Goal: Information Seeking & Learning: Understand process/instructions

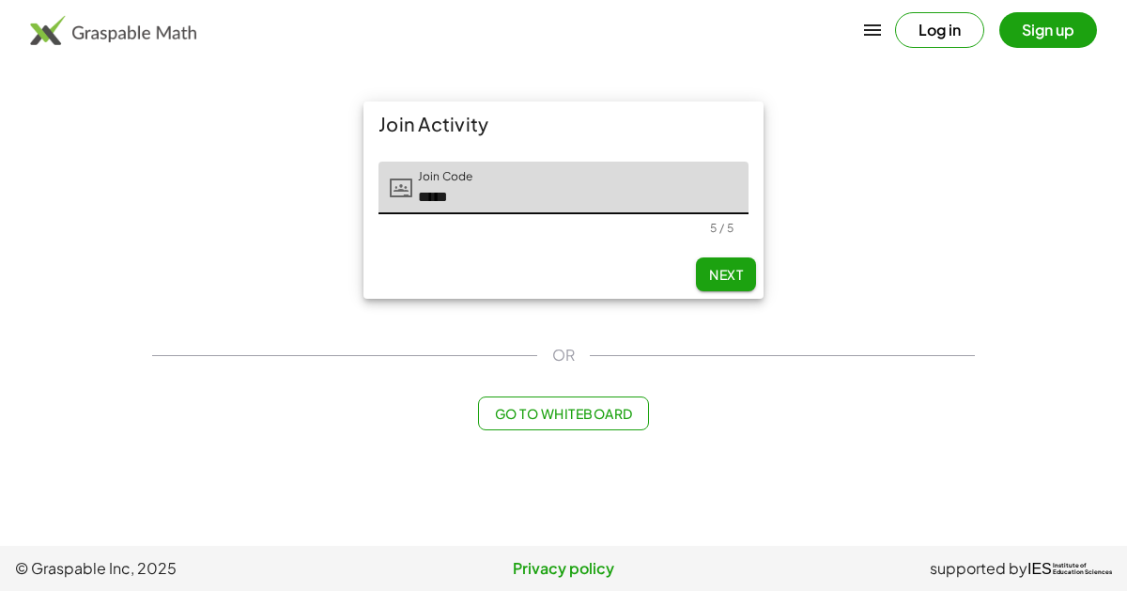
type input "*****"
click at [719, 270] on span "Next" at bounding box center [726, 274] width 34 height 17
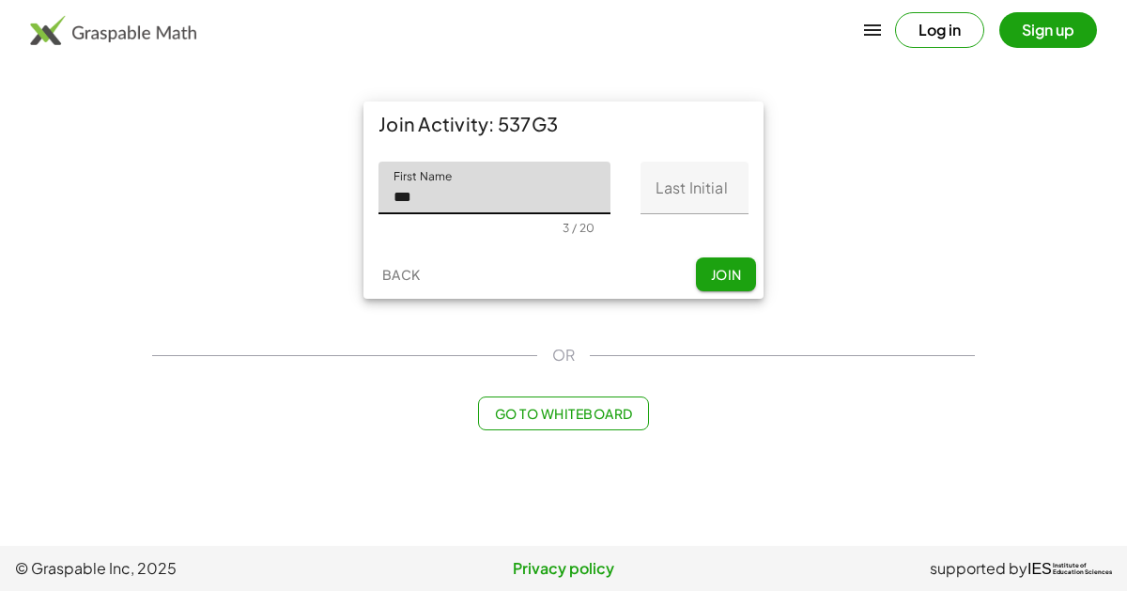
type input "***"
click at [702, 197] on input "Last Initial" at bounding box center [695, 188] width 108 height 53
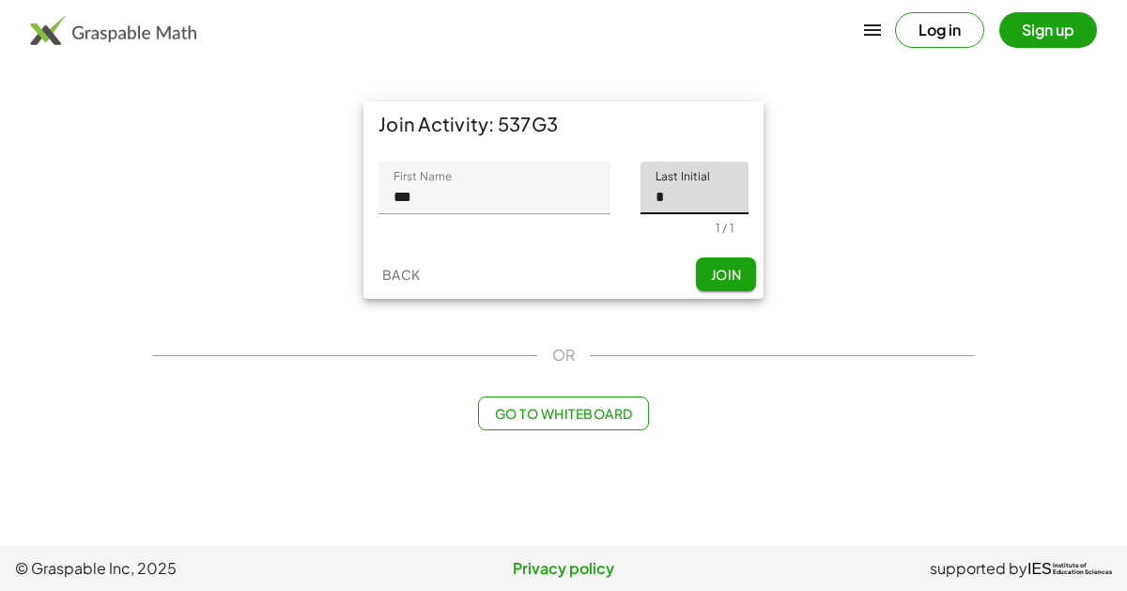
type input "*"
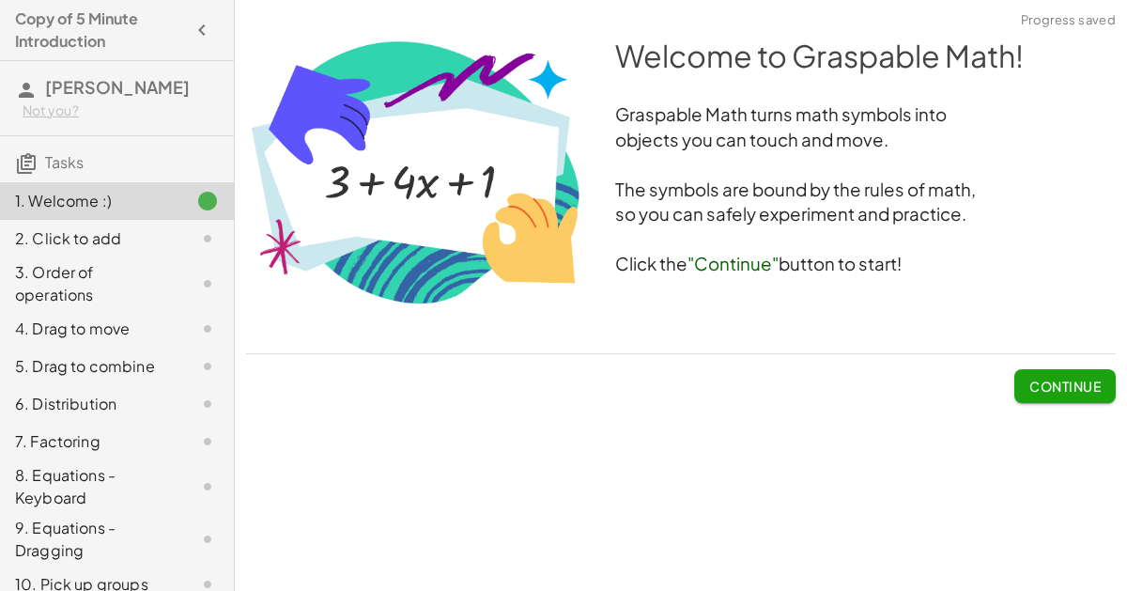
click at [1047, 383] on span "Continue" at bounding box center [1064, 386] width 71 height 17
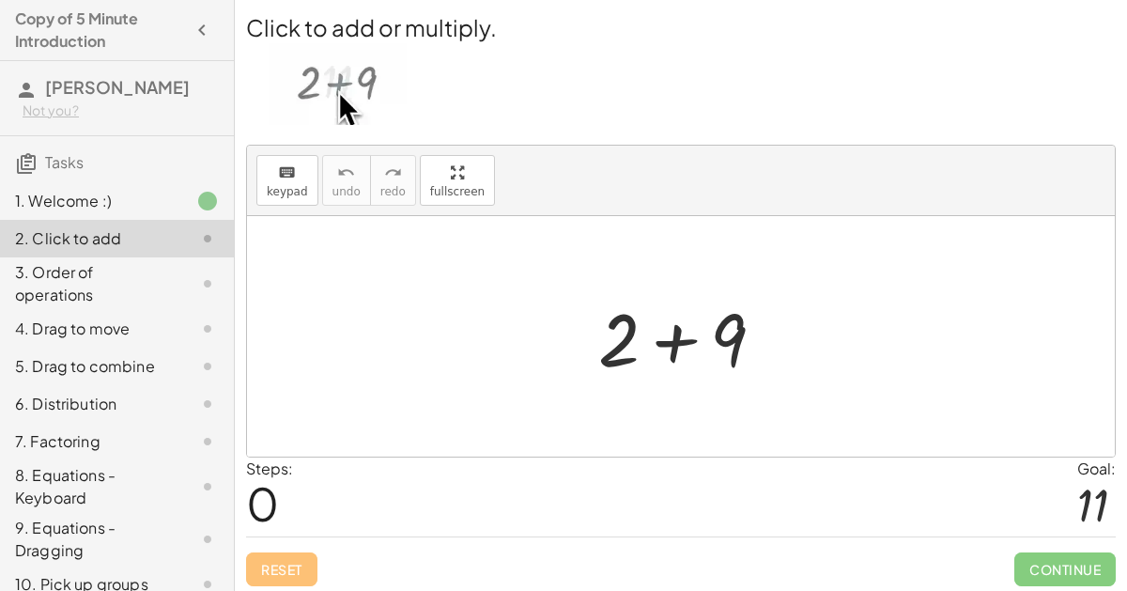
click at [673, 347] on div at bounding box center [689, 336] width 200 height 97
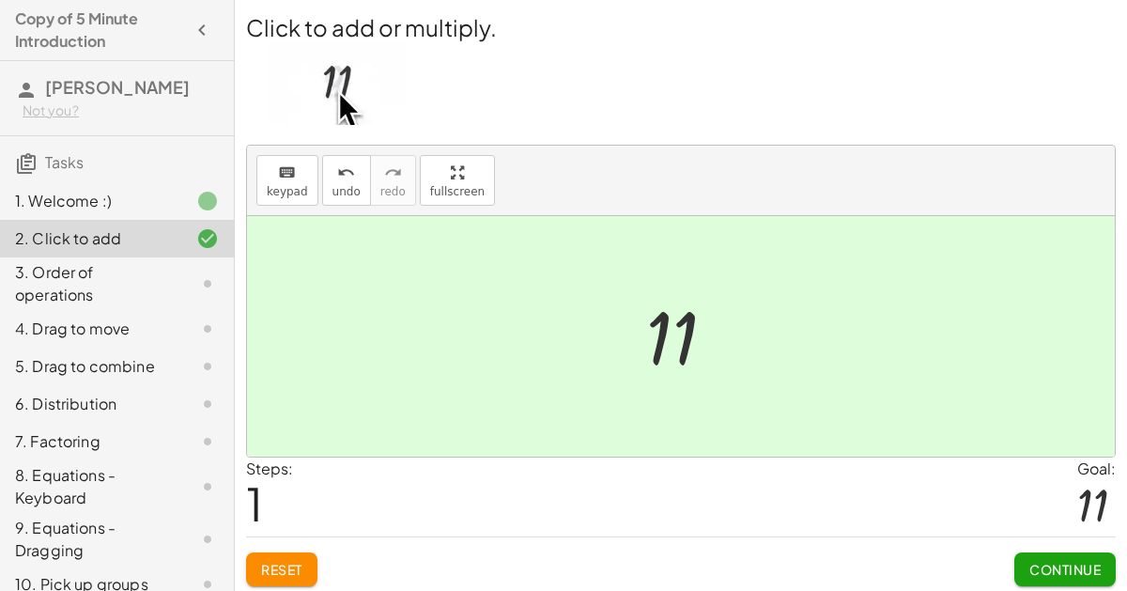
click at [1041, 552] on button "Continue" at bounding box center [1064, 569] width 101 height 34
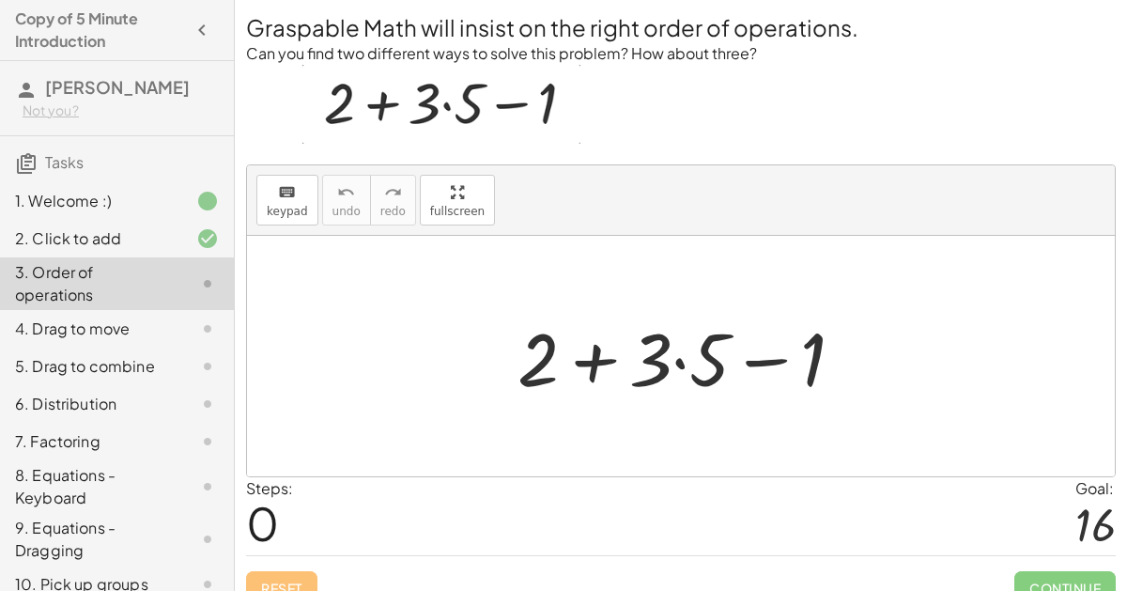
click at [652, 366] on div at bounding box center [688, 356] width 361 height 97
click at [525, 364] on div at bounding box center [688, 356] width 361 height 97
click at [525, 368] on div at bounding box center [688, 356] width 361 height 97
click at [659, 378] on div at bounding box center [688, 356] width 361 height 97
click at [720, 369] on div at bounding box center [688, 356] width 361 height 97
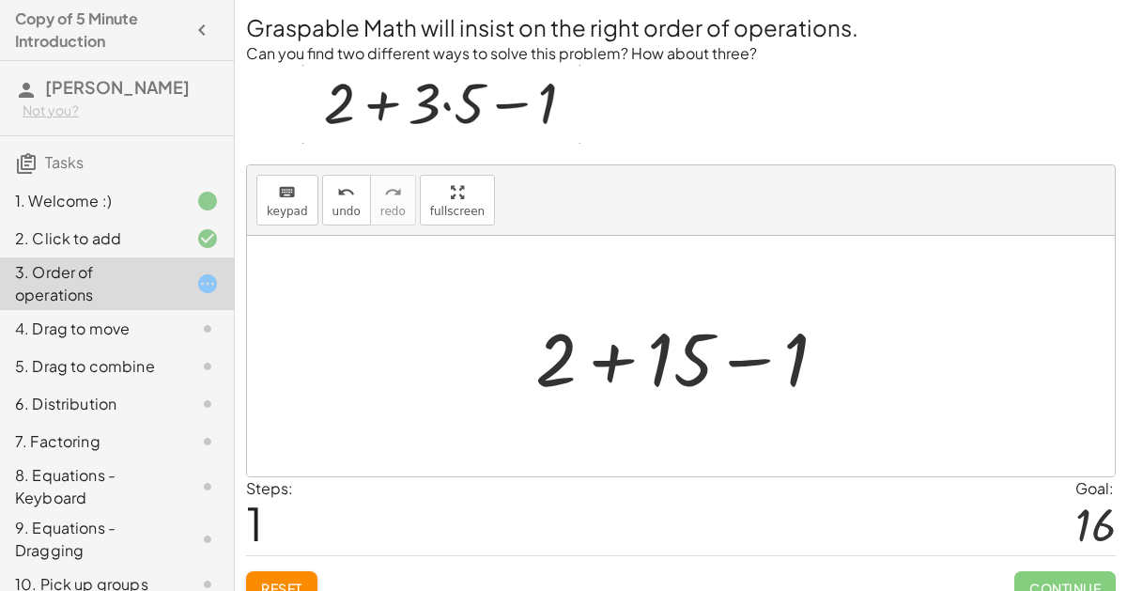
click at [549, 374] on div at bounding box center [689, 356] width 326 height 97
click at [702, 361] on div at bounding box center [689, 356] width 326 height 97
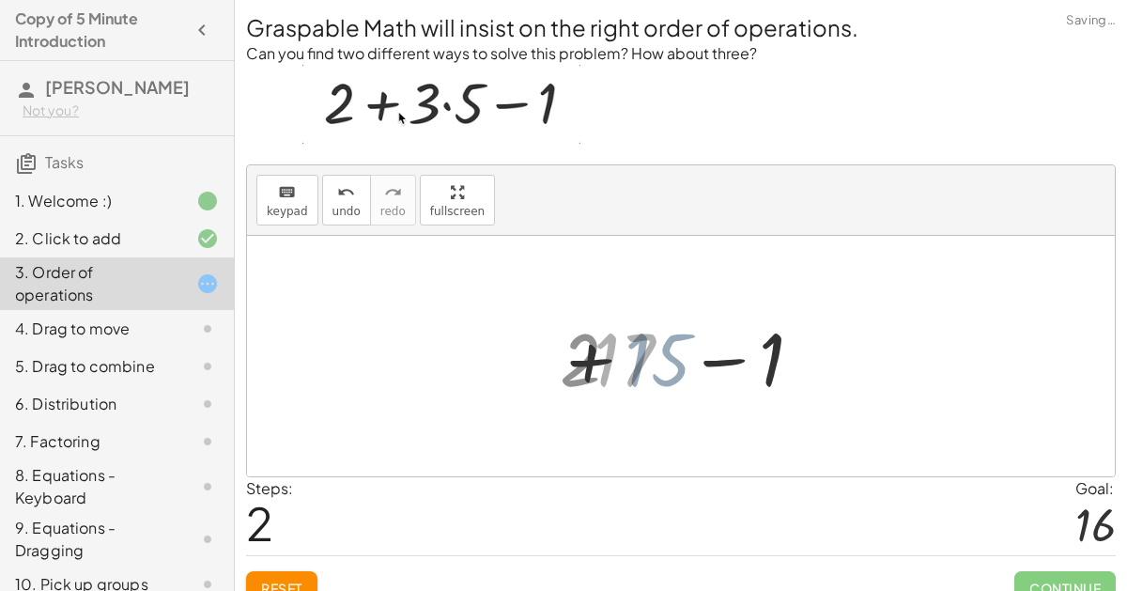
click at [692, 360] on div at bounding box center [688, 356] width 209 height 97
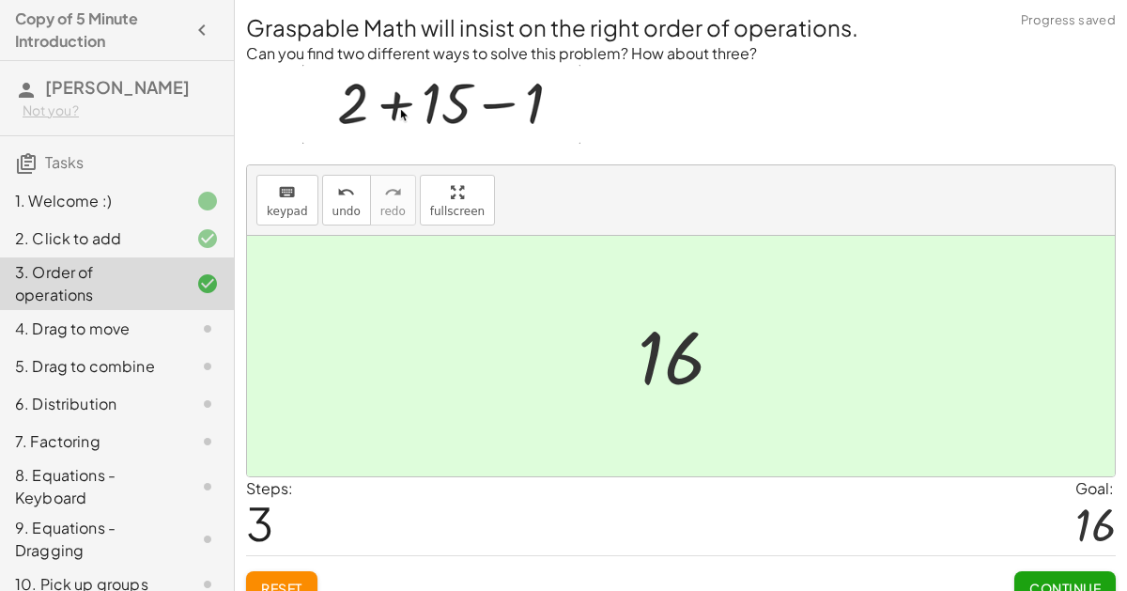
click at [1041, 587] on span "Continue" at bounding box center [1064, 588] width 71 height 17
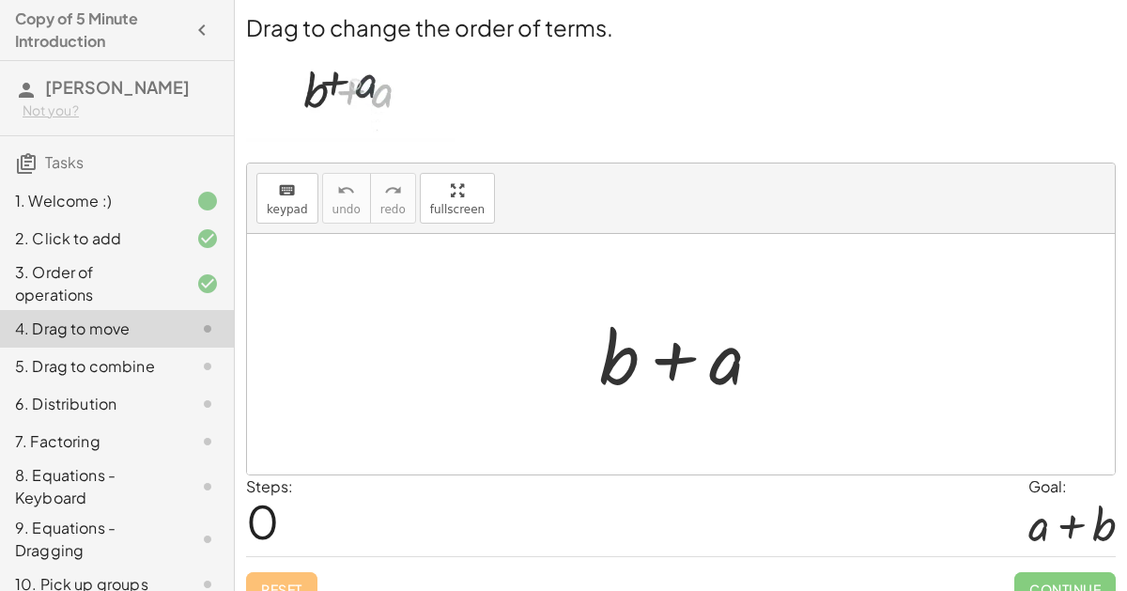
click at [713, 371] on div at bounding box center [688, 354] width 196 height 97
click at [598, 377] on div at bounding box center [688, 354] width 196 height 97
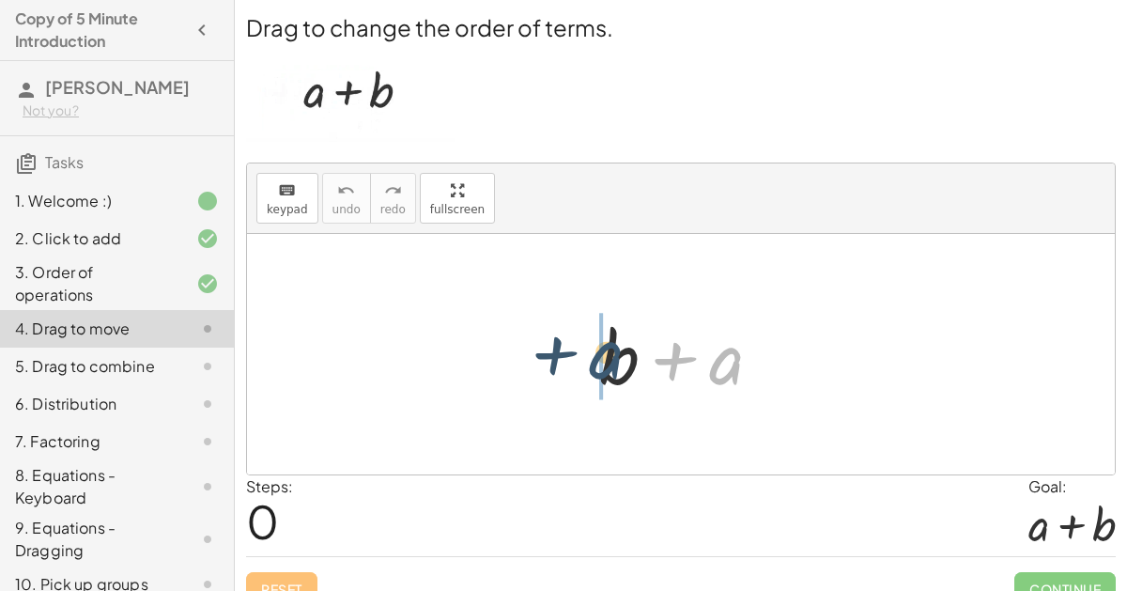
drag, startPoint x: 727, startPoint y: 372, endPoint x: 603, endPoint y: 369, distance: 124.0
click at [603, 369] on div at bounding box center [688, 354] width 196 height 97
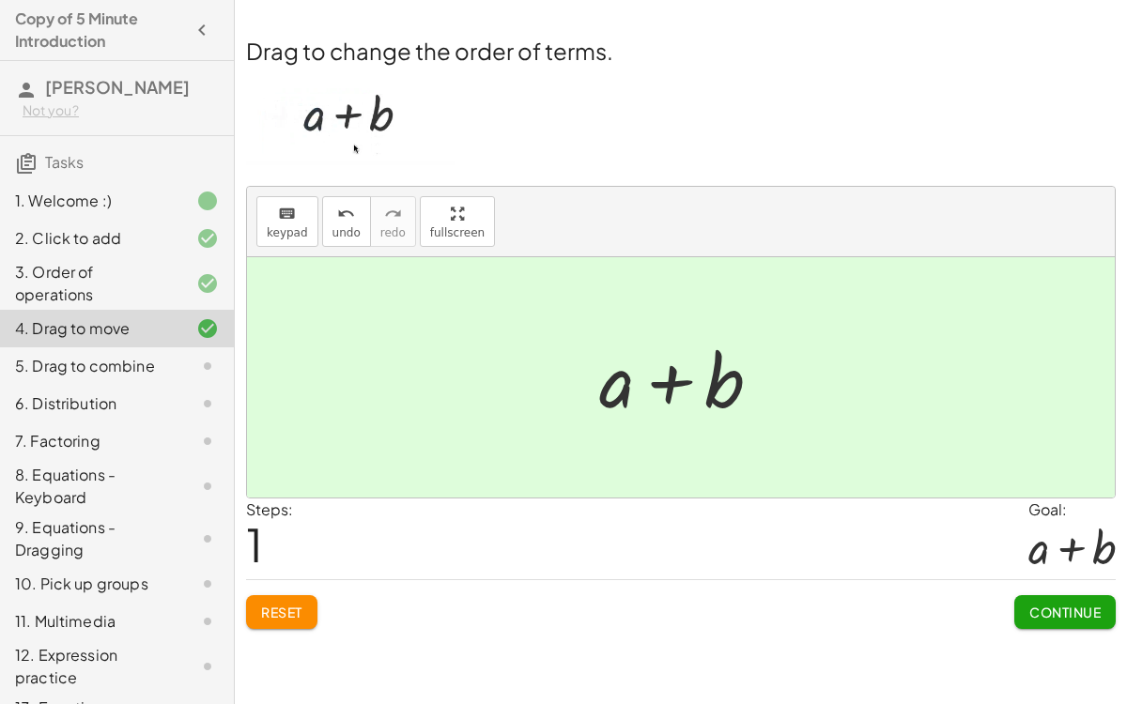
click at [1038, 590] on span "Continue" at bounding box center [1064, 612] width 71 height 17
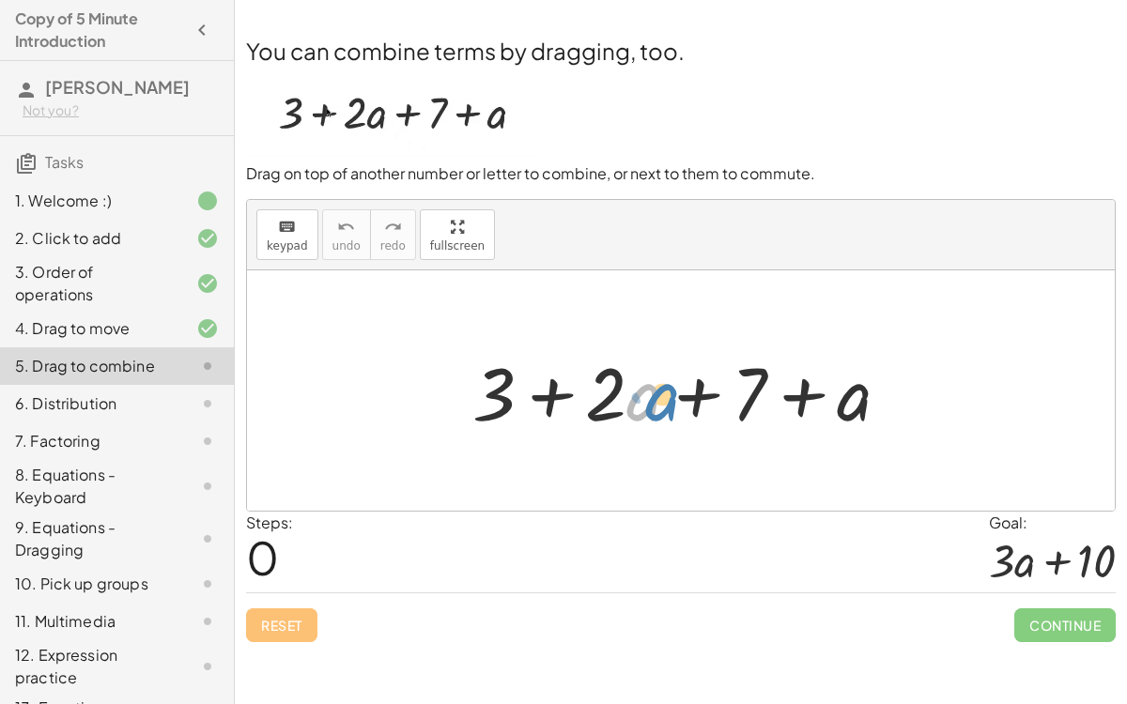
drag, startPoint x: 631, startPoint y: 406, endPoint x: 643, endPoint y: 405, distance: 12.2
click at [643, 405] on div at bounding box center [689, 391] width 452 height 97
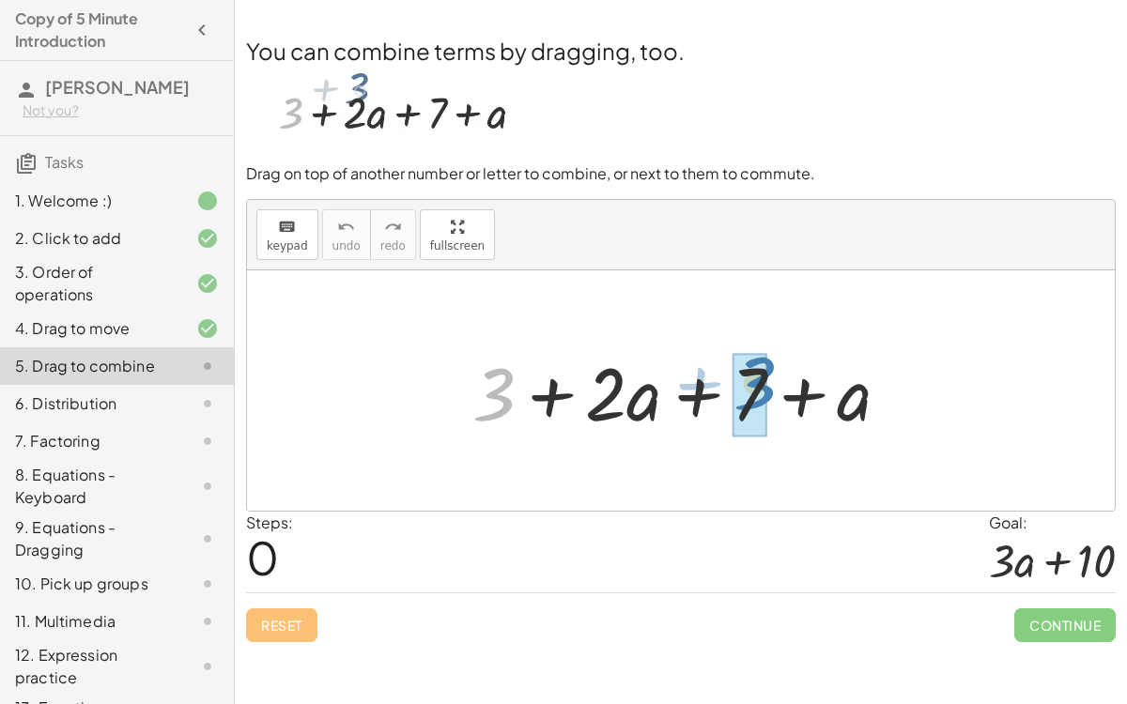
drag, startPoint x: 491, startPoint y: 389, endPoint x: 743, endPoint y: 370, distance: 252.4
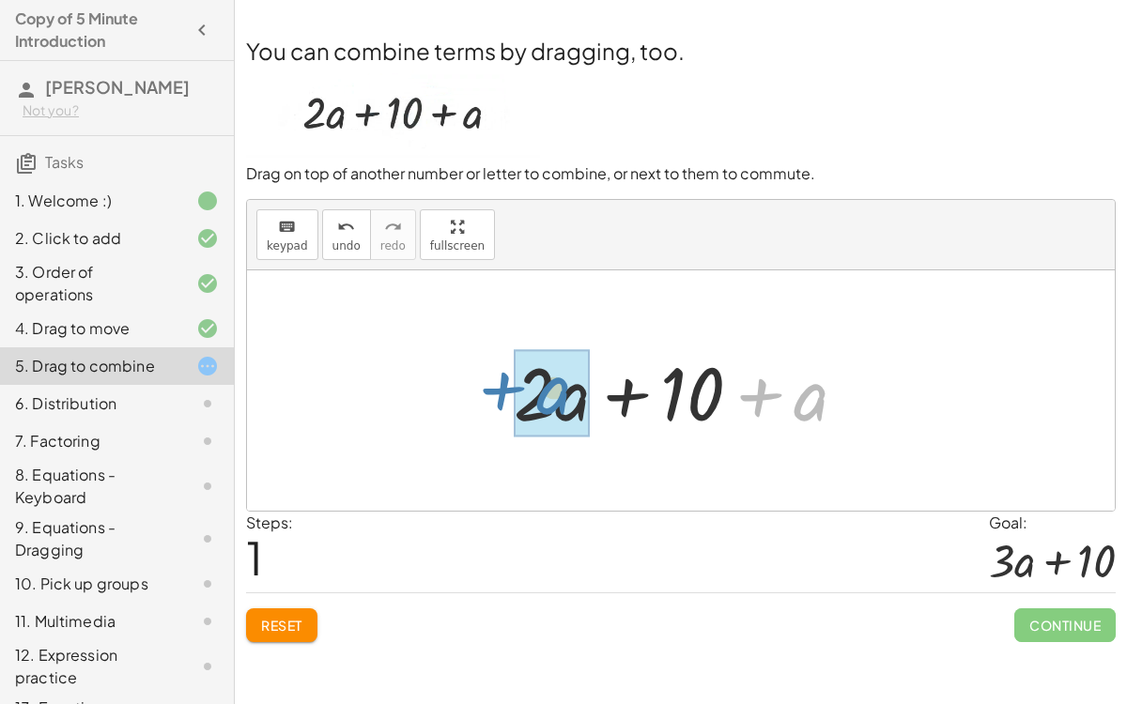
drag, startPoint x: 804, startPoint y: 391, endPoint x: 547, endPoint y: 389, distance: 257.4
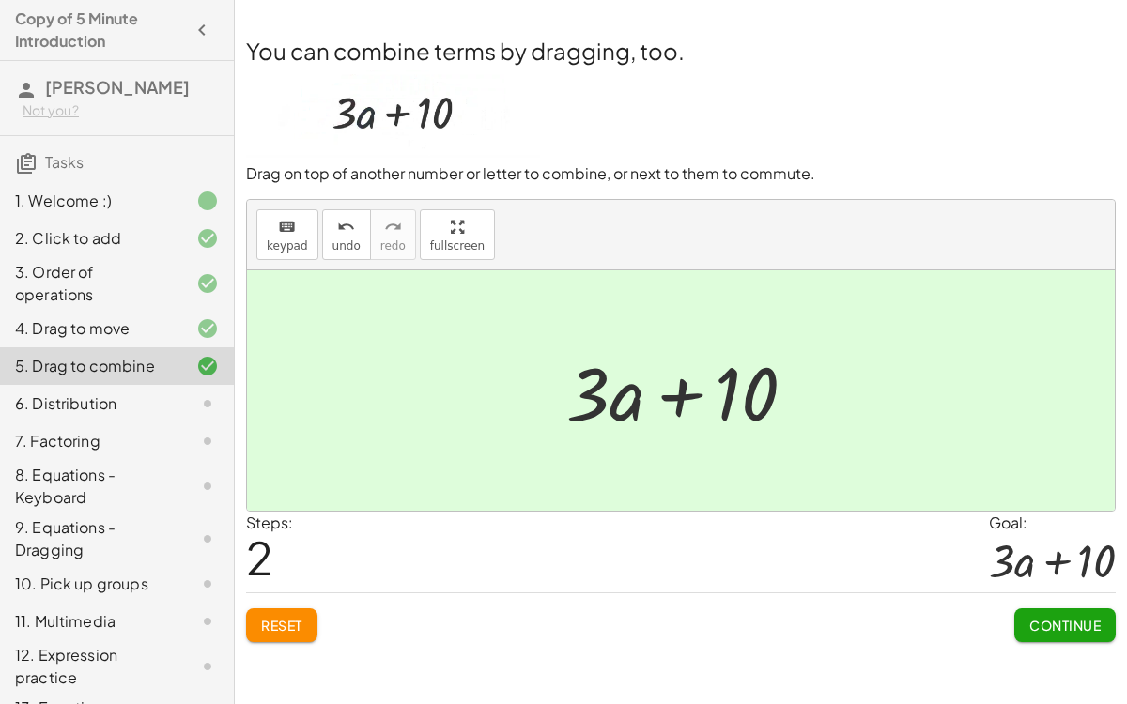
click at [1047, 590] on span "Continue" at bounding box center [1064, 625] width 71 height 17
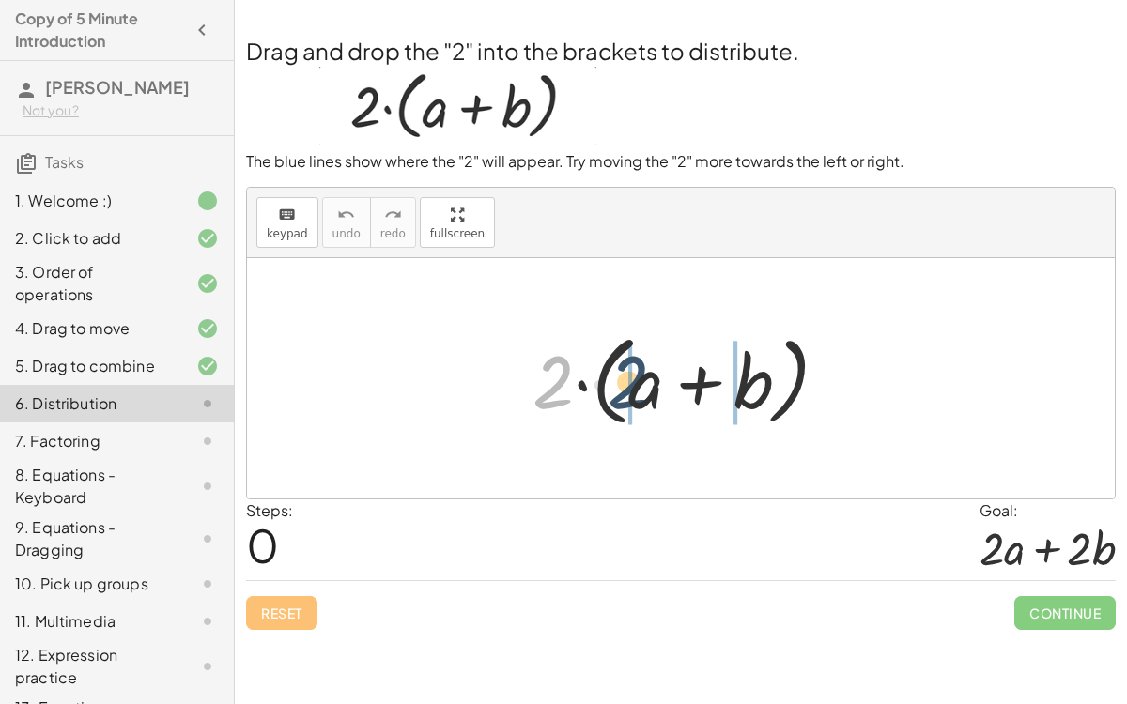
drag, startPoint x: 539, startPoint y: 380, endPoint x: 615, endPoint y: 371, distance: 76.7
click at [615, 371] on div at bounding box center [688, 379] width 330 height 108
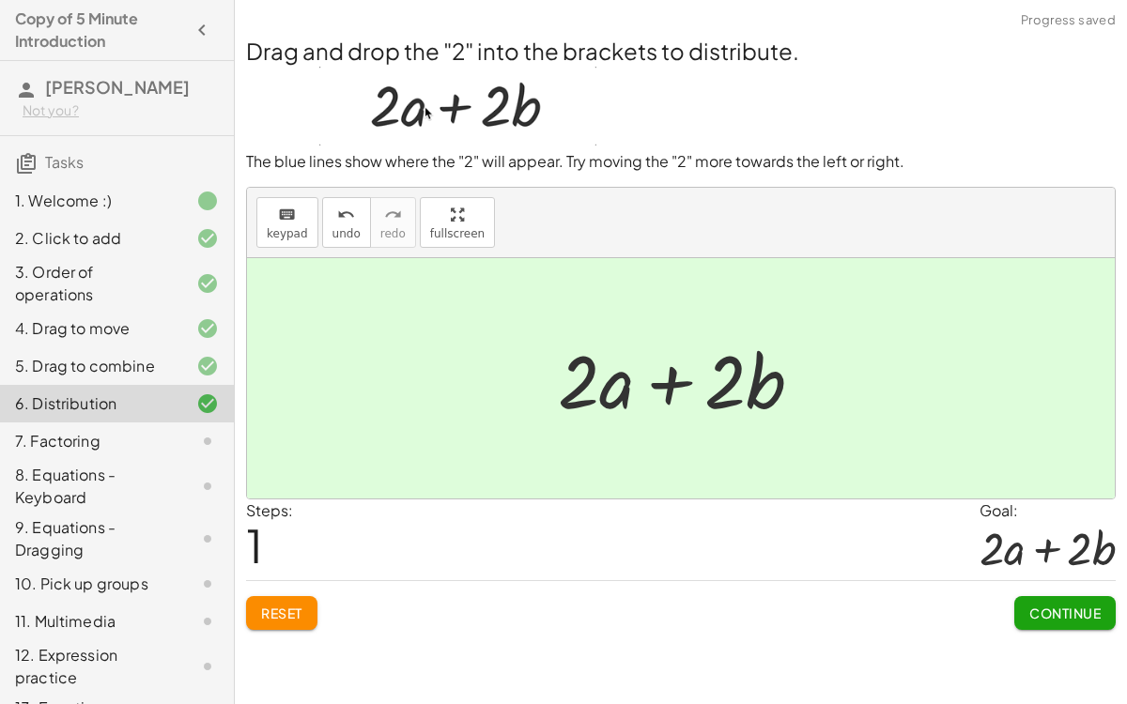
click at [1049, 590] on span "Continue" at bounding box center [1064, 613] width 71 height 17
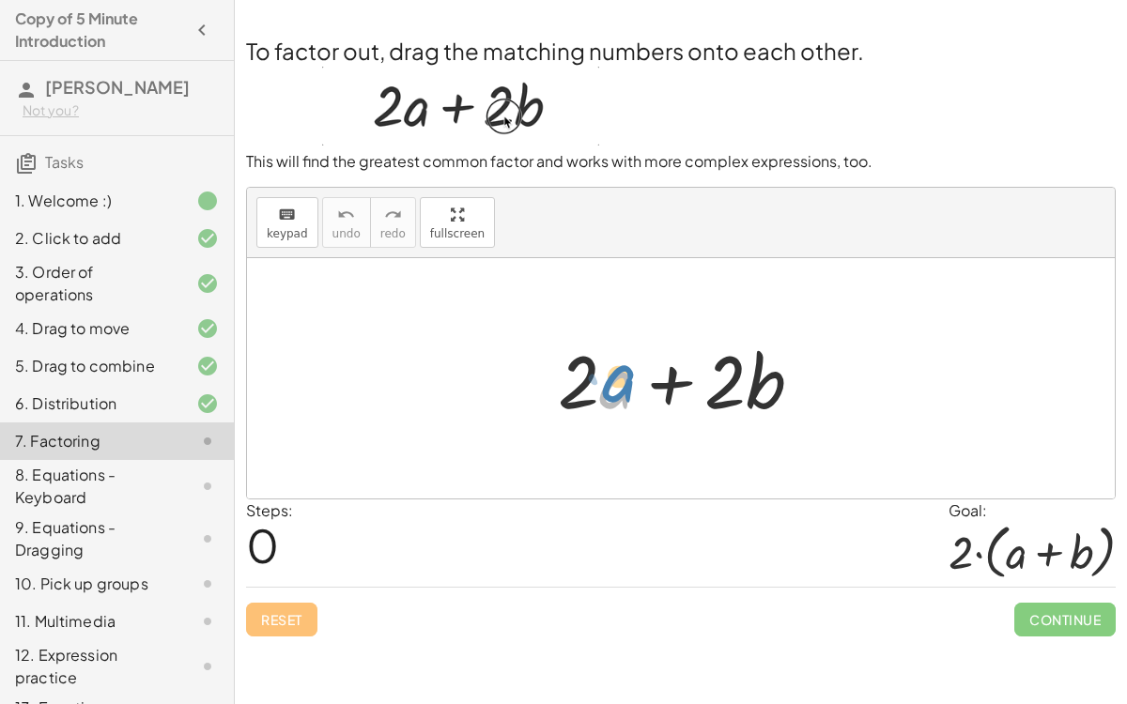
drag, startPoint x: 617, startPoint y: 385, endPoint x: 626, endPoint y: 380, distance: 9.7
click at [626, 380] on div at bounding box center [688, 379] width 279 height 97
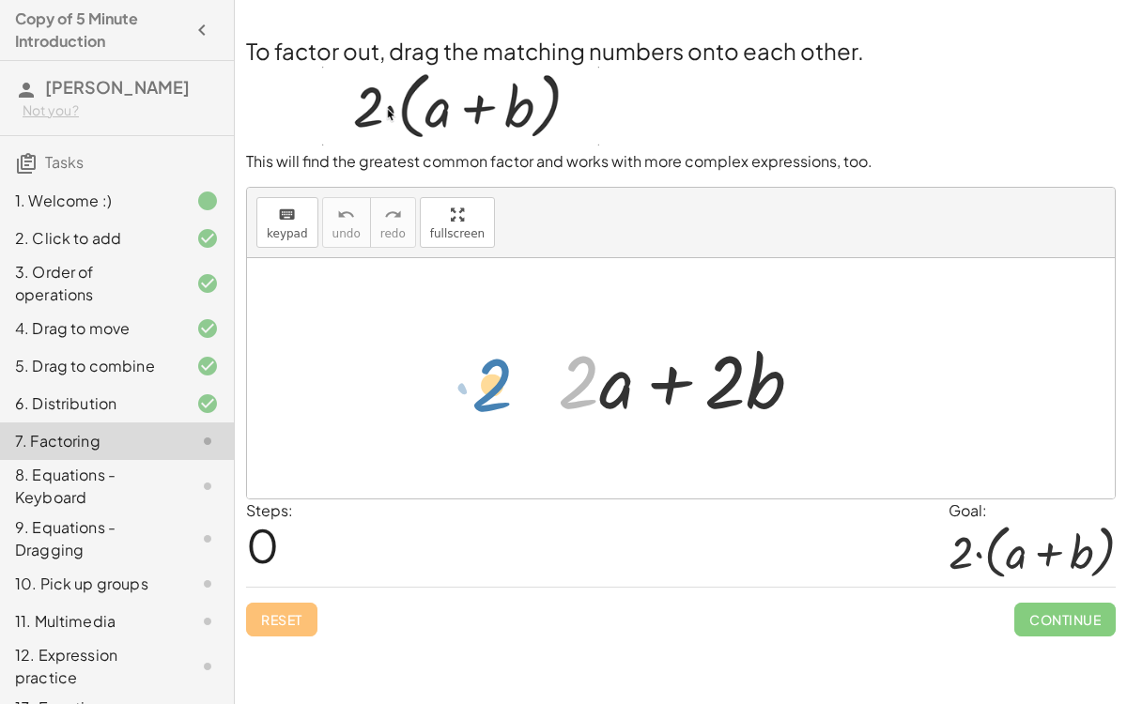
drag, startPoint x: 568, startPoint y: 386, endPoint x: 483, endPoint y: 396, distance: 86.1
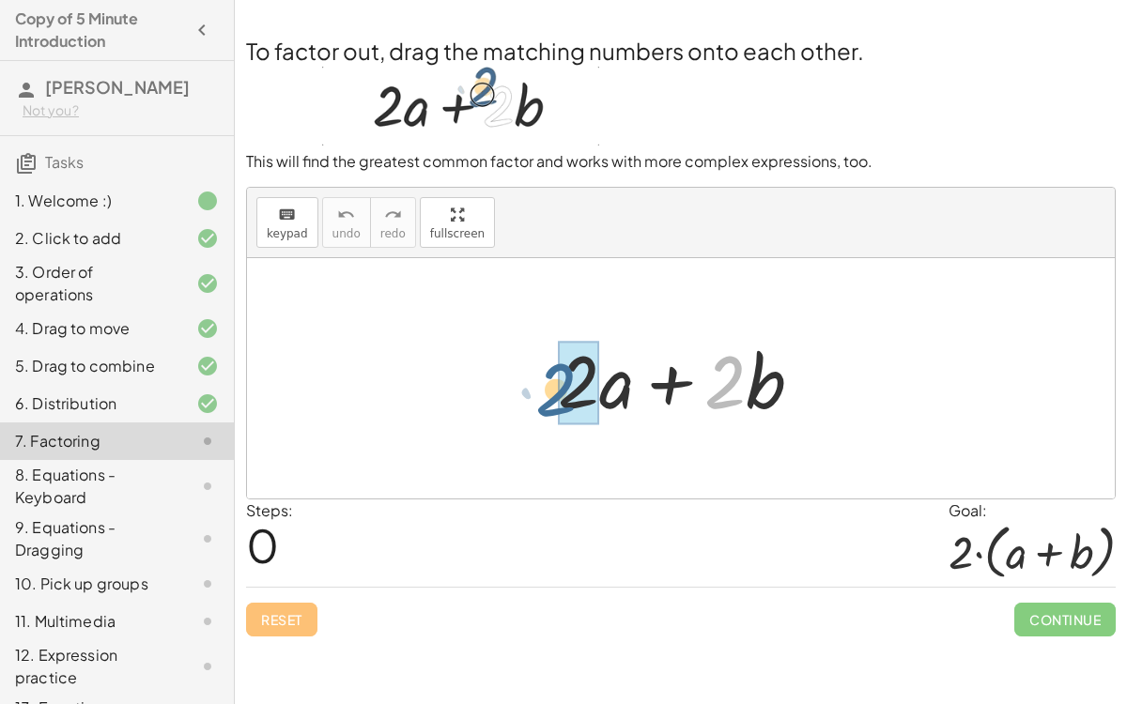
drag, startPoint x: 722, startPoint y: 392, endPoint x: 555, endPoint y: 401, distance: 167.5
click at [555, 401] on div at bounding box center [688, 379] width 279 height 97
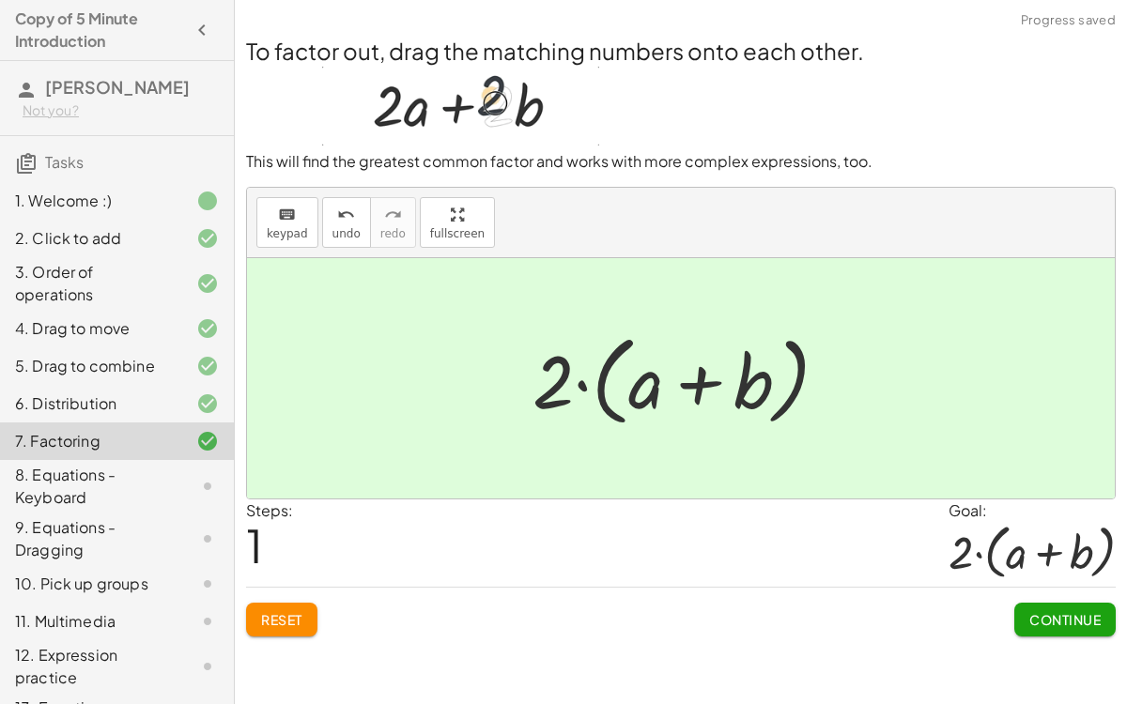
click at [1079, 590] on span "Continue" at bounding box center [1064, 619] width 71 height 17
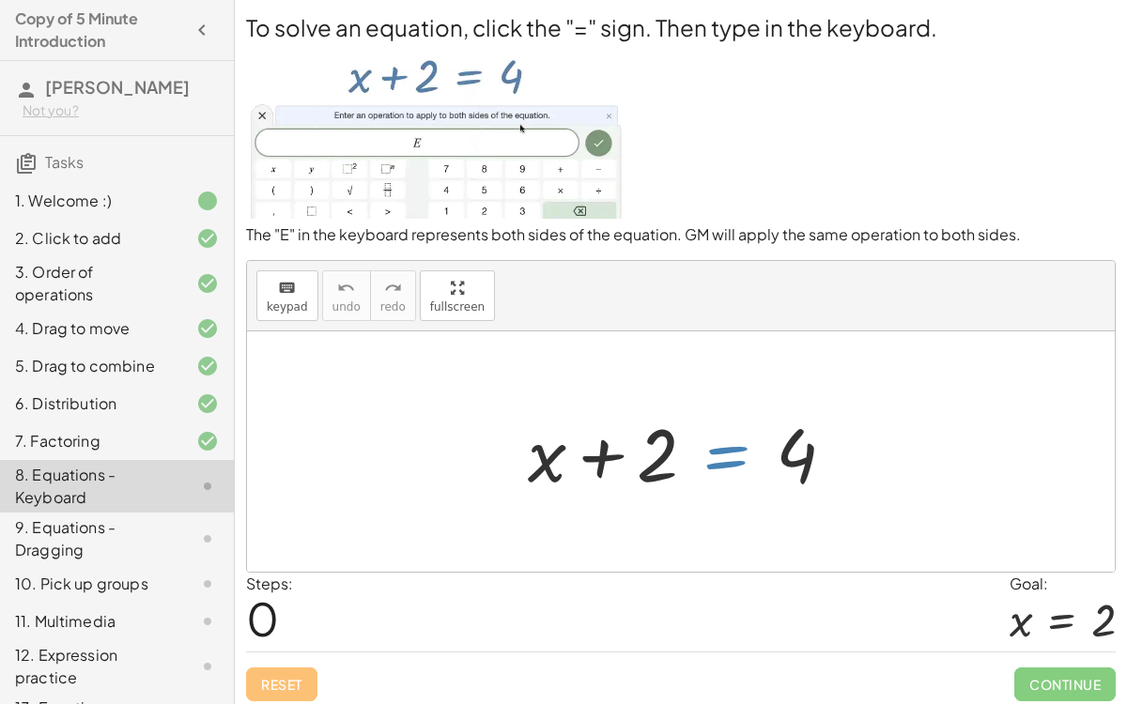
click at [725, 456] on div at bounding box center [688, 452] width 341 height 97
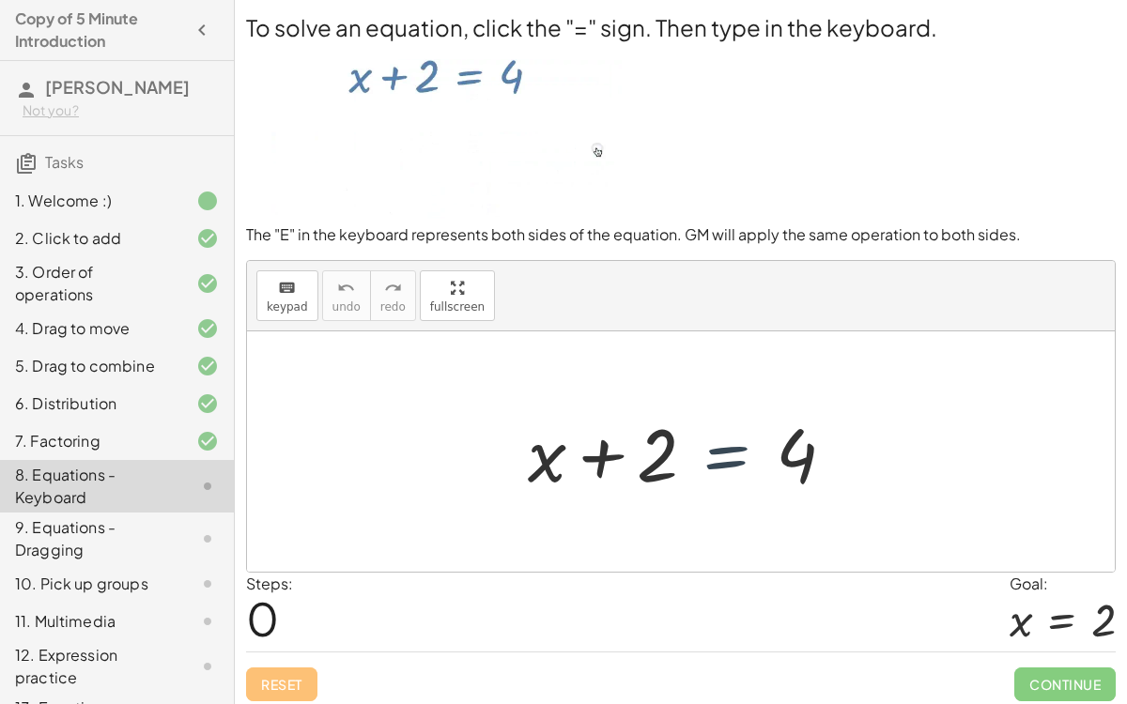
click at [725, 456] on div at bounding box center [688, 452] width 341 height 97
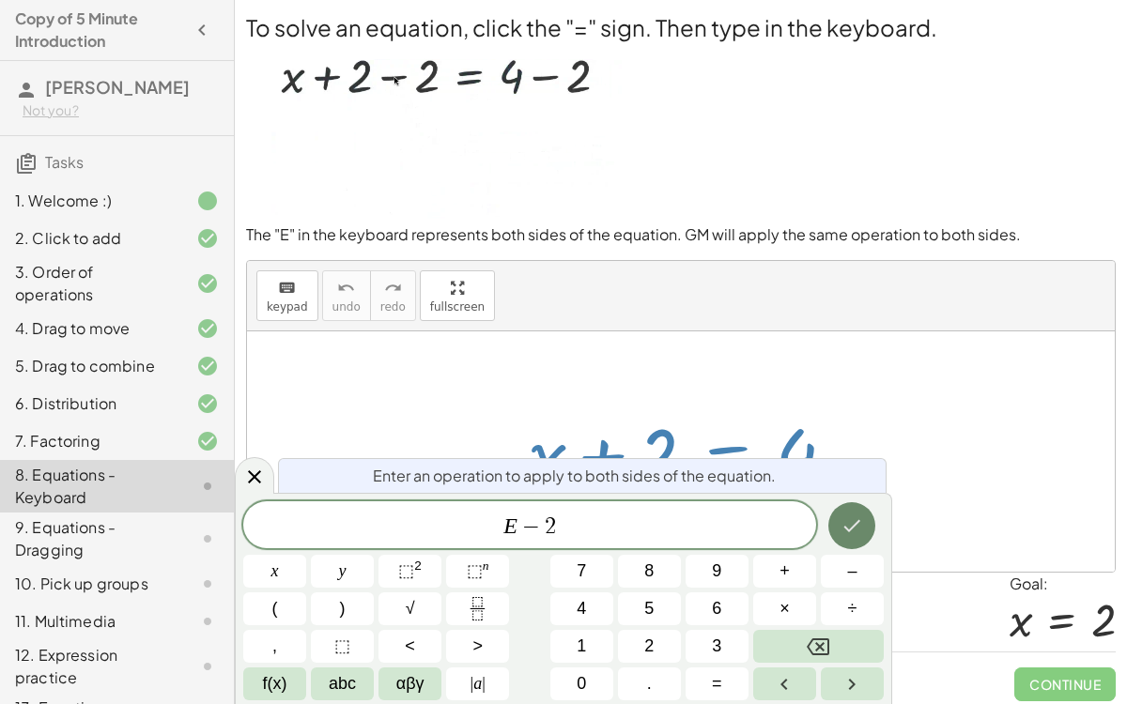
click at [847, 531] on icon "Done" at bounding box center [852, 526] width 23 height 23
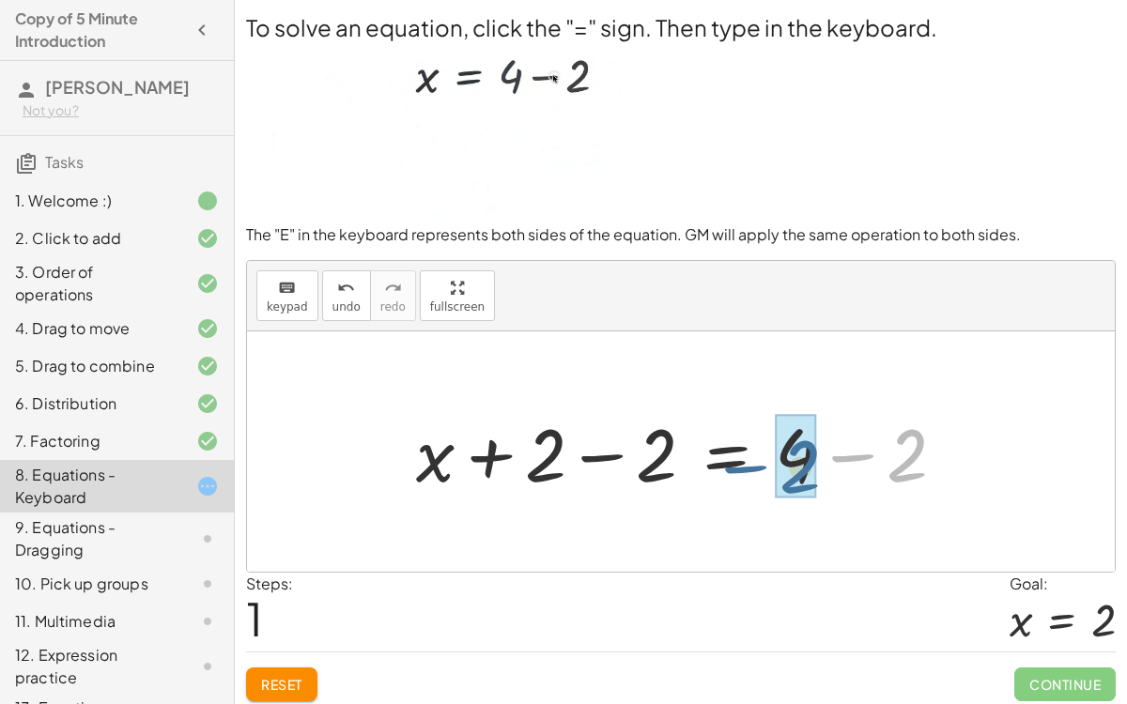
drag, startPoint x: 905, startPoint y: 456, endPoint x: 795, endPoint y: 461, distance: 110.0
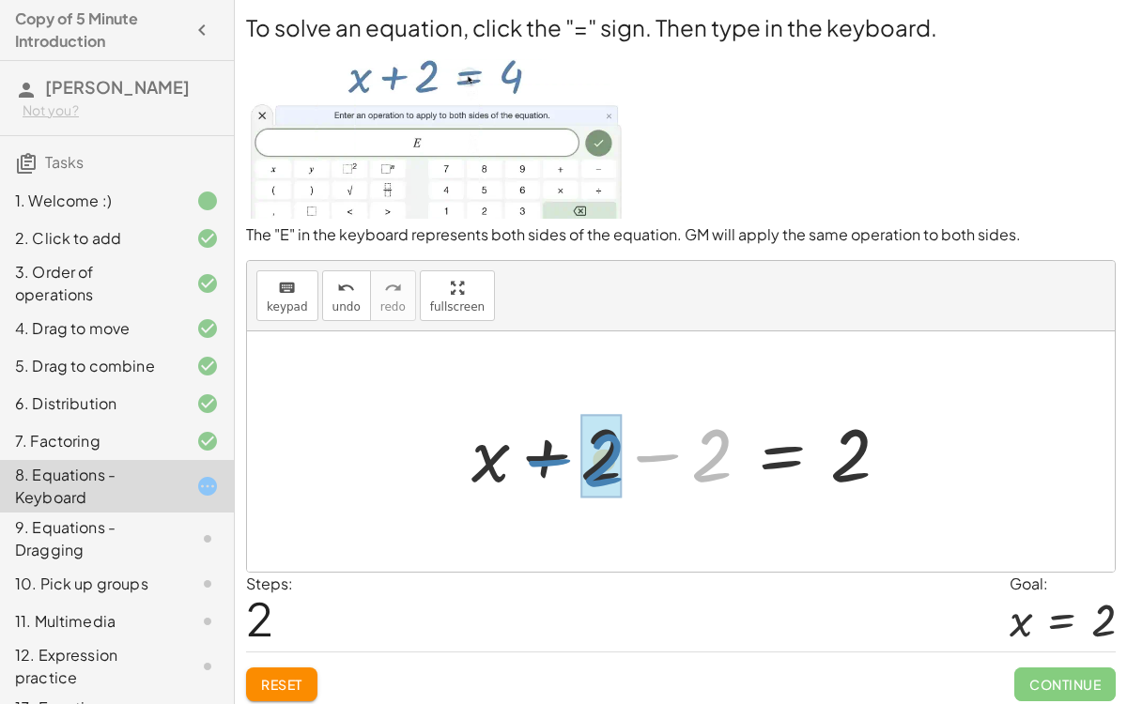
drag, startPoint x: 714, startPoint y: 465, endPoint x: 605, endPoint y: 467, distance: 109.0
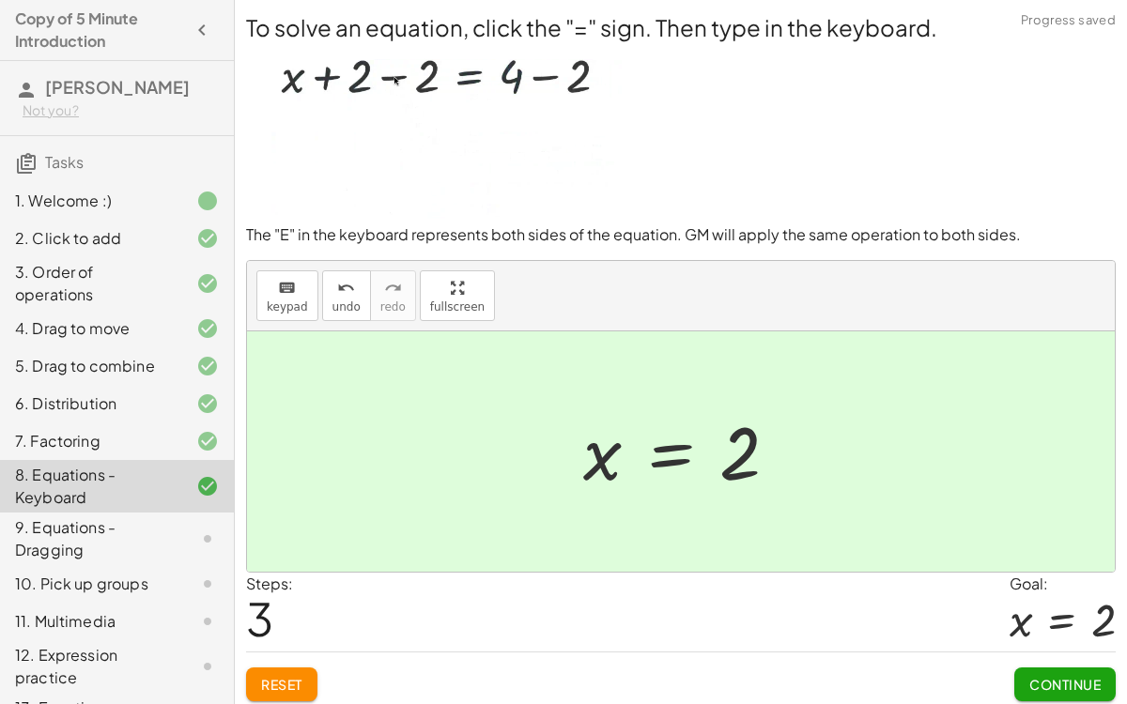
click at [1063, 590] on button "Continue" at bounding box center [1064, 685] width 101 height 34
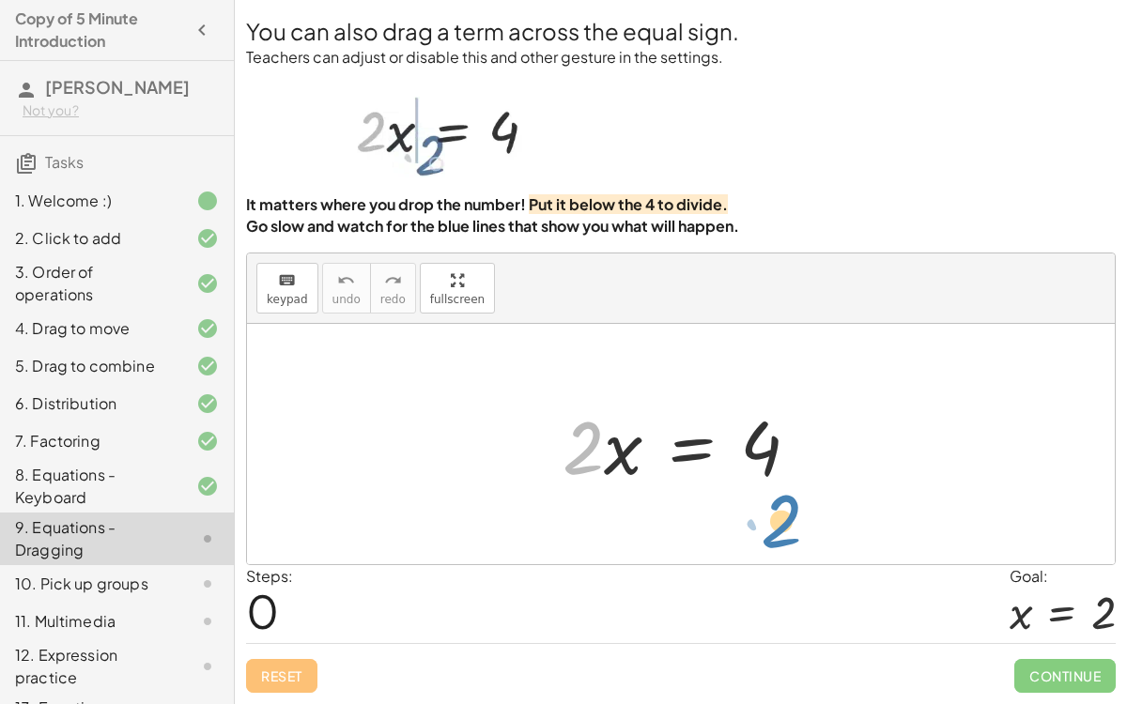
drag, startPoint x: 586, startPoint y: 453, endPoint x: 770, endPoint y: 524, distance: 197.5
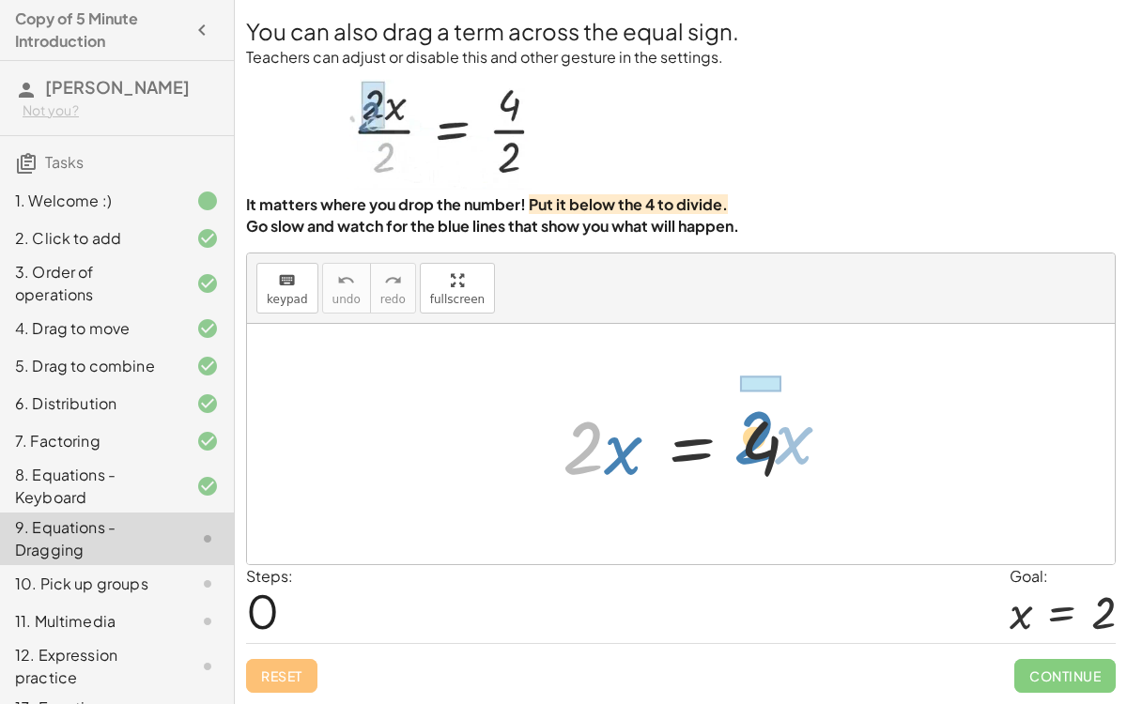
drag, startPoint x: 577, startPoint y: 441, endPoint x: 749, endPoint y: 428, distance: 172.3
click at [749, 428] on div at bounding box center [688, 444] width 271 height 97
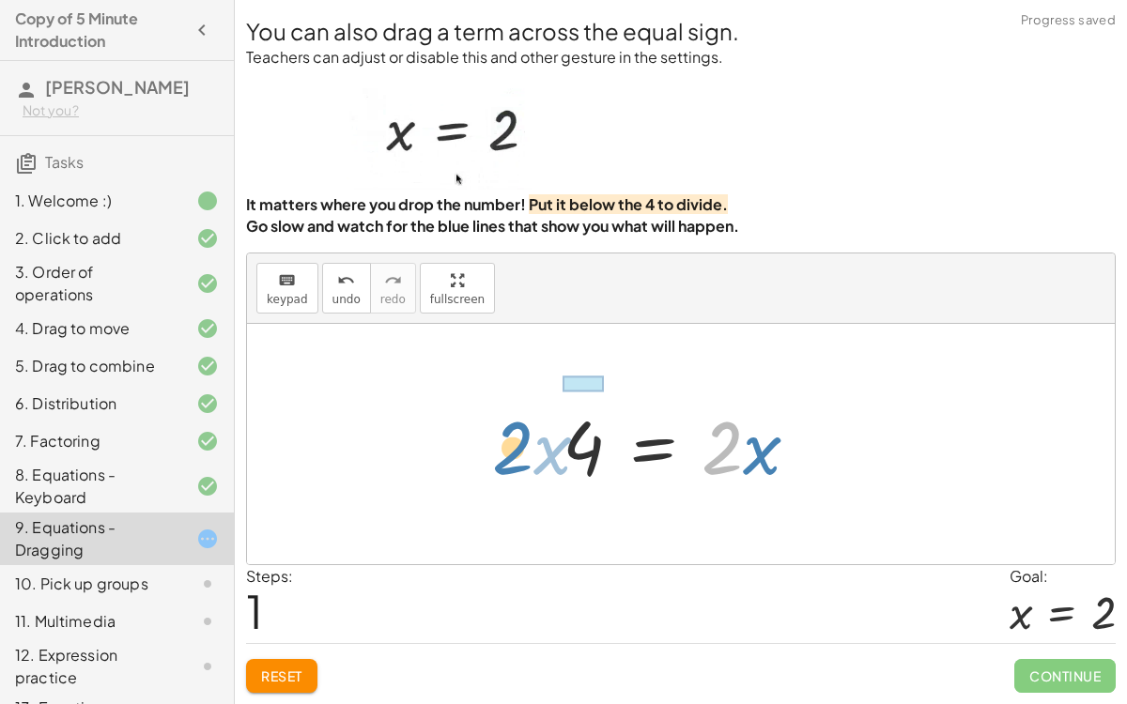
drag, startPoint x: 737, startPoint y: 441, endPoint x: 524, endPoint y: 441, distance: 213.2
click at [524, 441] on div "· 2 · x = 4 · 2 · x · 2 · x = 4" at bounding box center [681, 444] width 868 height 240
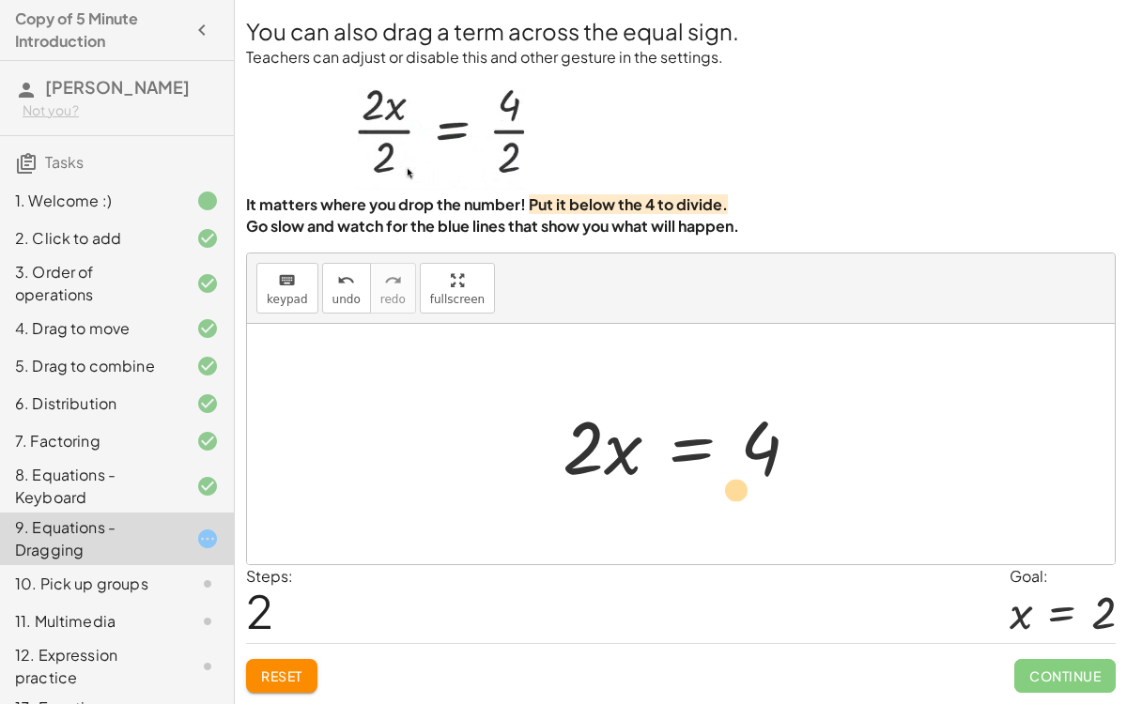
drag, startPoint x: 580, startPoint y: 454, endPoint x: 694, endPoint y: 483, distance: 118.2
click at [694, 483] on div at bounding box center [688, 444] width 271 height 97
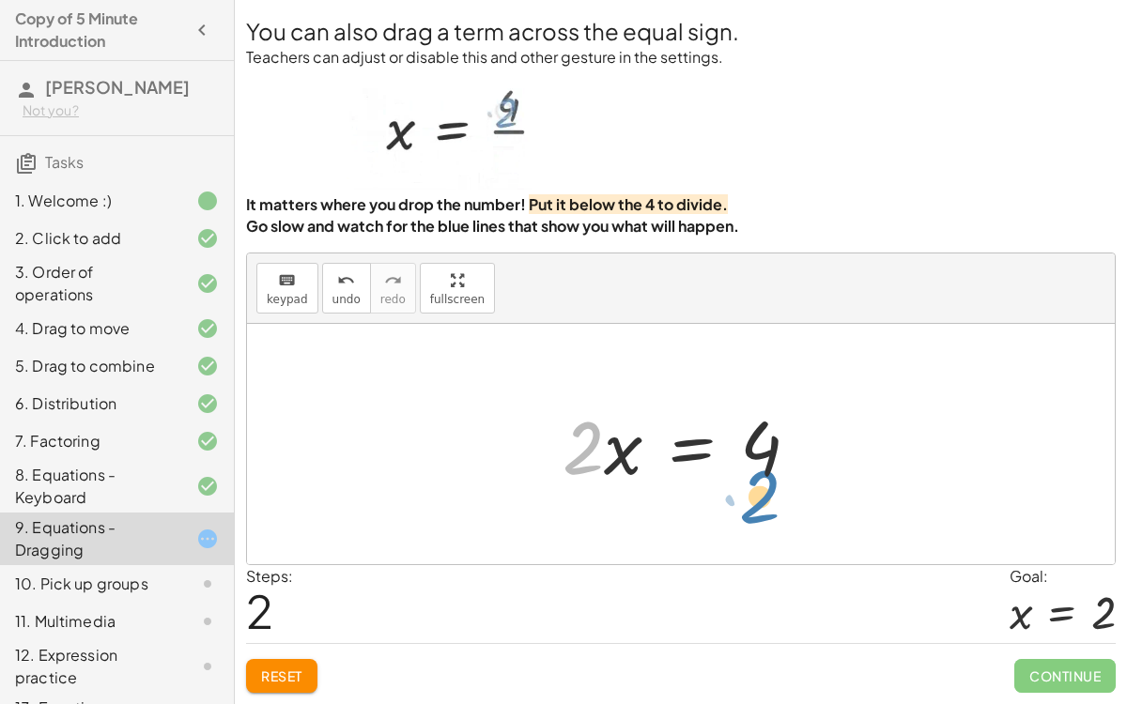
drag, startPoint x: 579, startPoint y: 452, endPoint x: 752, endPoint y: 499, distance: 180.0
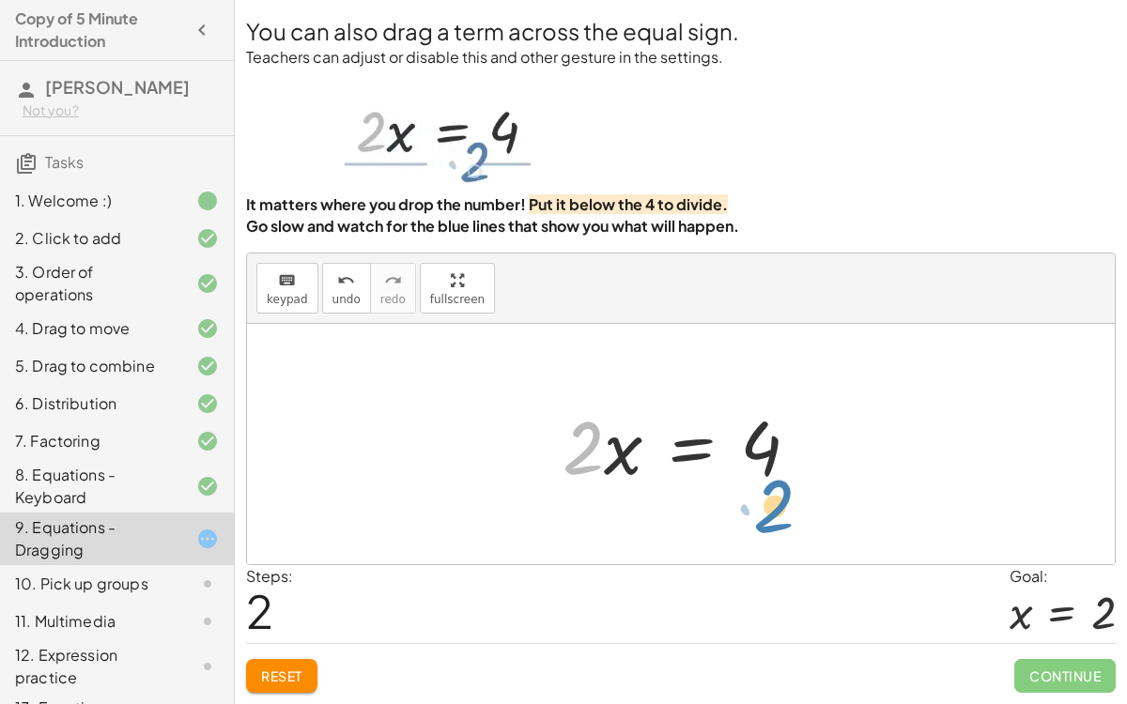
drag, startPoint x: 577, startPoint y: 436, endPoint x: 763, endPoint y: 502, distance: 197.3
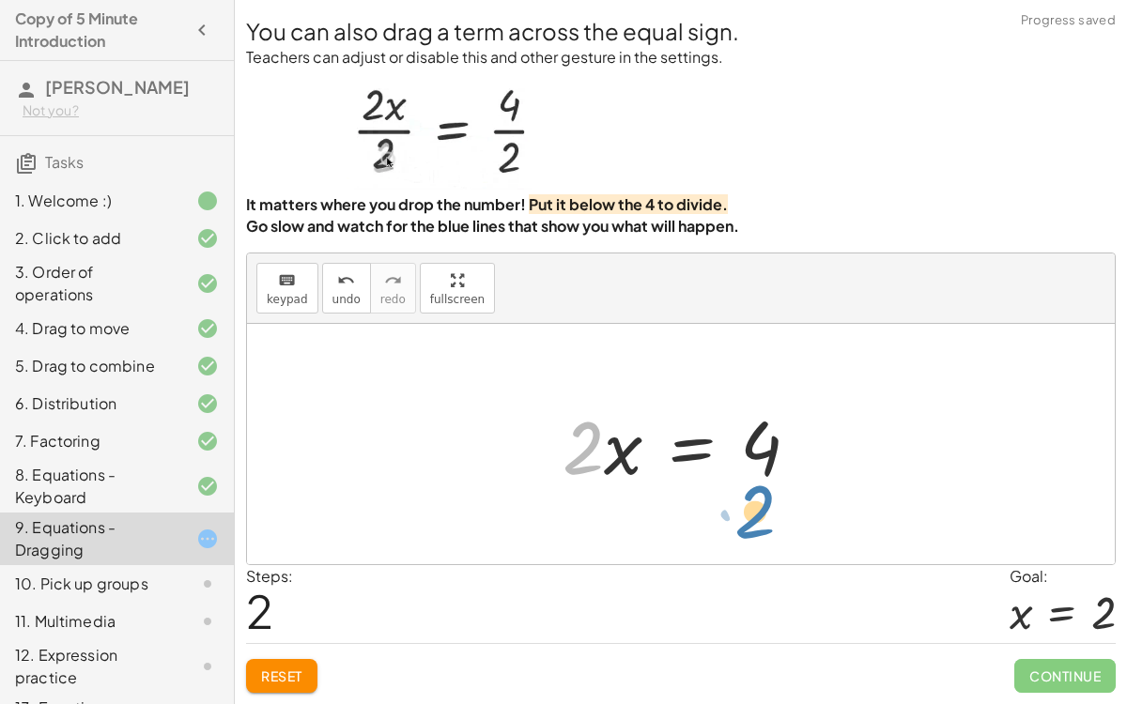
drag, startPoint x: 587, startPoint y: 457, endPoint x: 755, endPoint y: 521, distance: 179.9
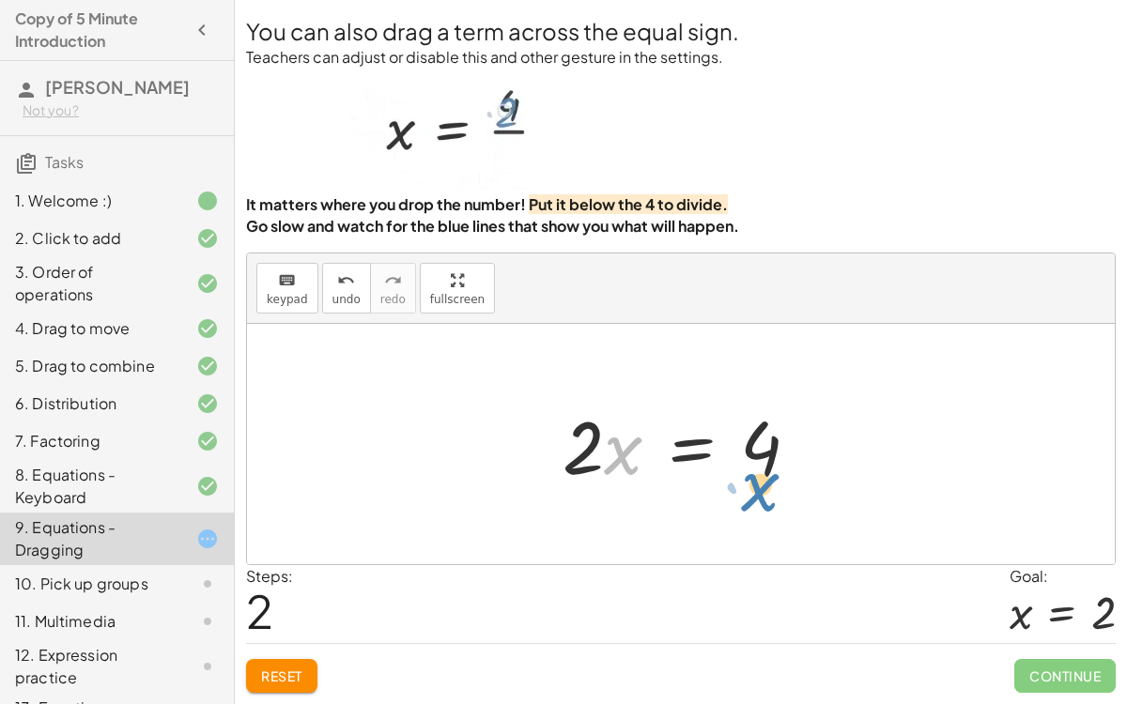
drag, startPoint x: 618, startPoint y: 449, endPoint x: 762, endPoint y: 487, distance: 148.8
click at [762, 487] on div at bounding box center [688, 444] width 271 height 97
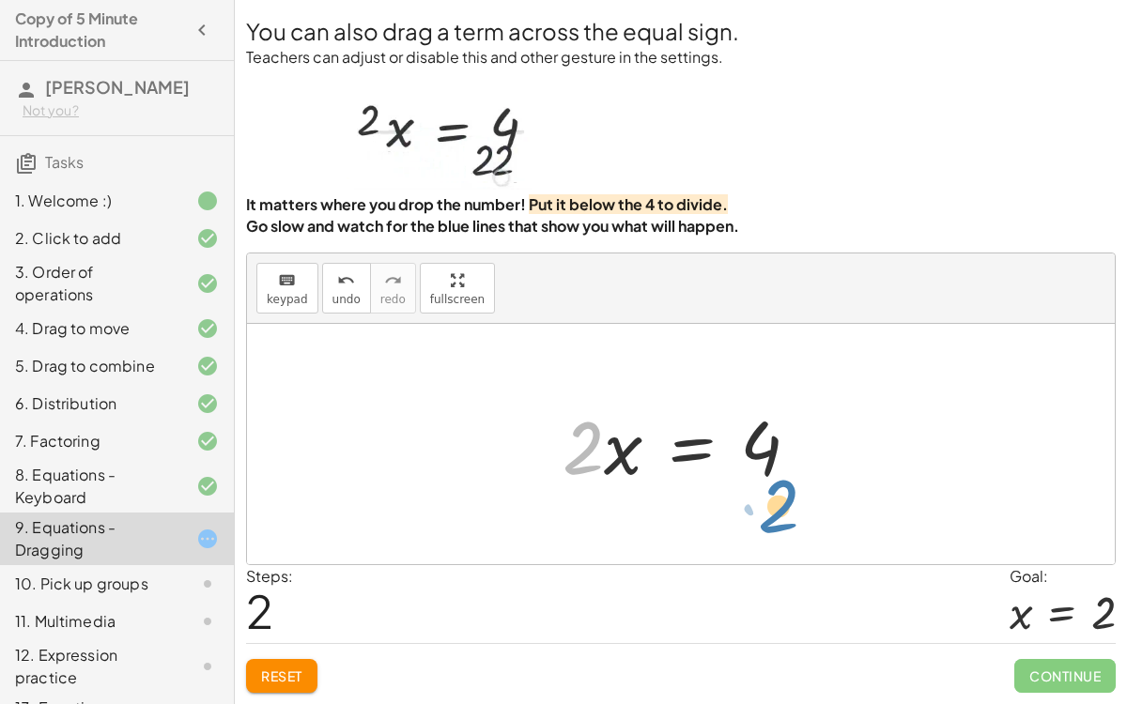
drag, startPoint x: 587, startPoint y: 422, endPoint x: 773, endPoint y: 477, distance: 194.1
click at [773, 477] on div at bounding box center [688, 444] width 271 height 97
click at [580, 450] on div at bounding box center [688, 444] width 271 height 97
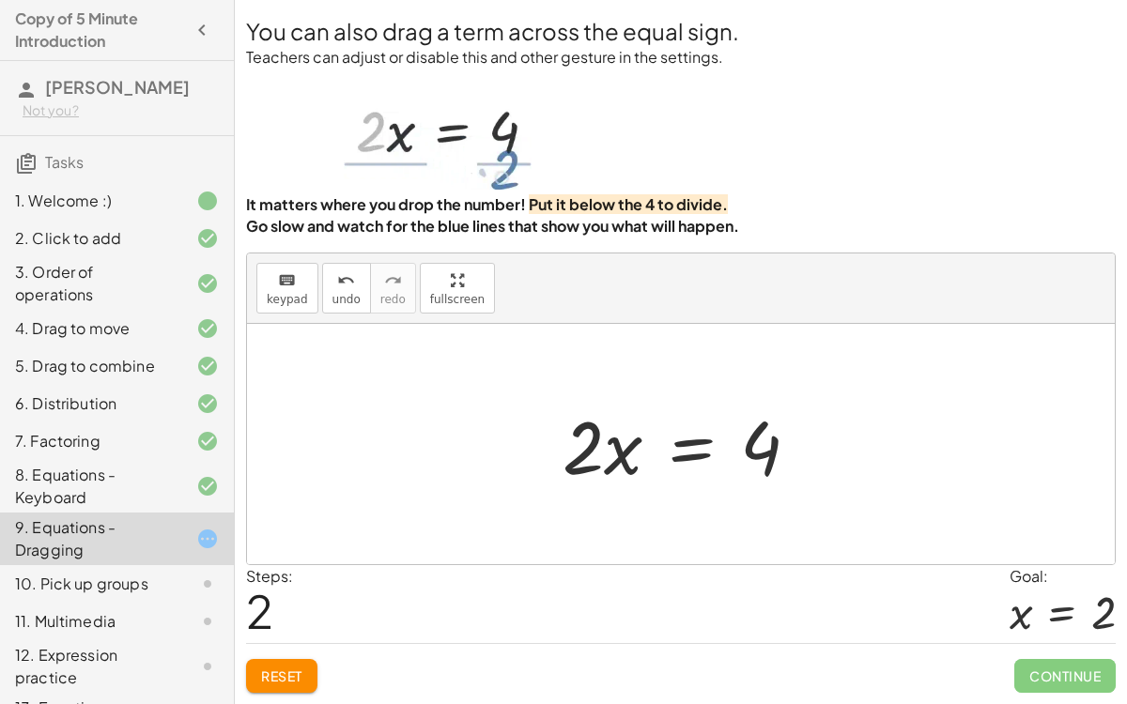
click at [580, 450] on div at bounding box center [688, 444] width 271 height 97
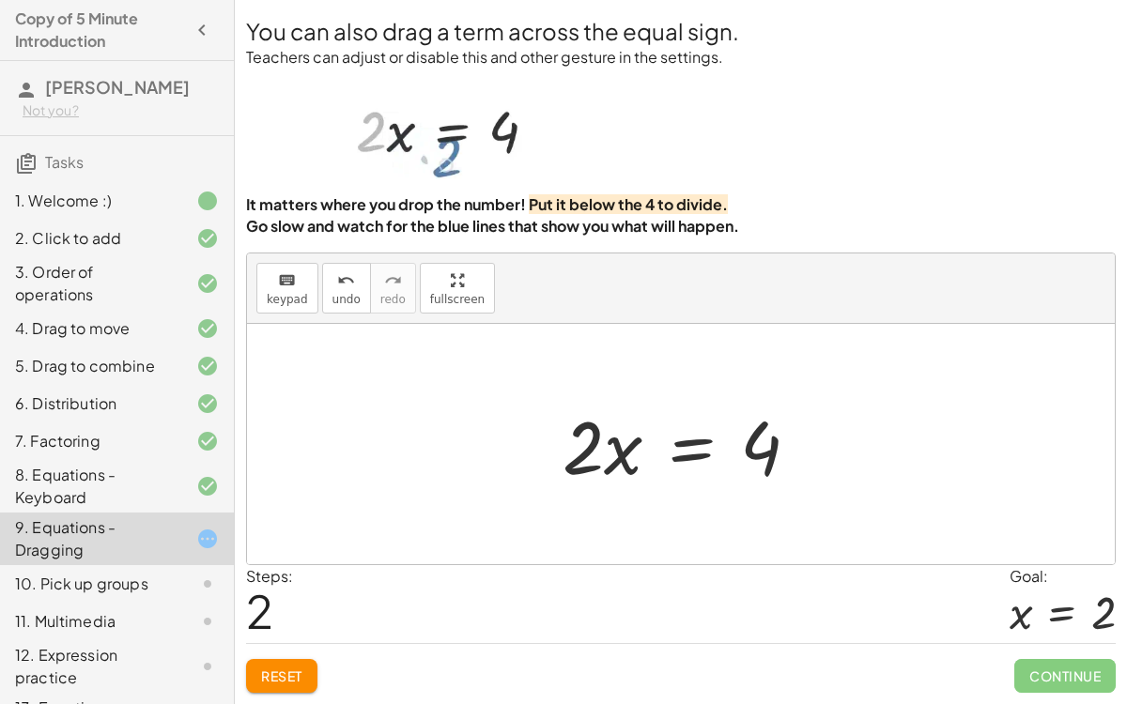
click at [580, 450] on div at bounding box center [688, 444] width 271 height 97
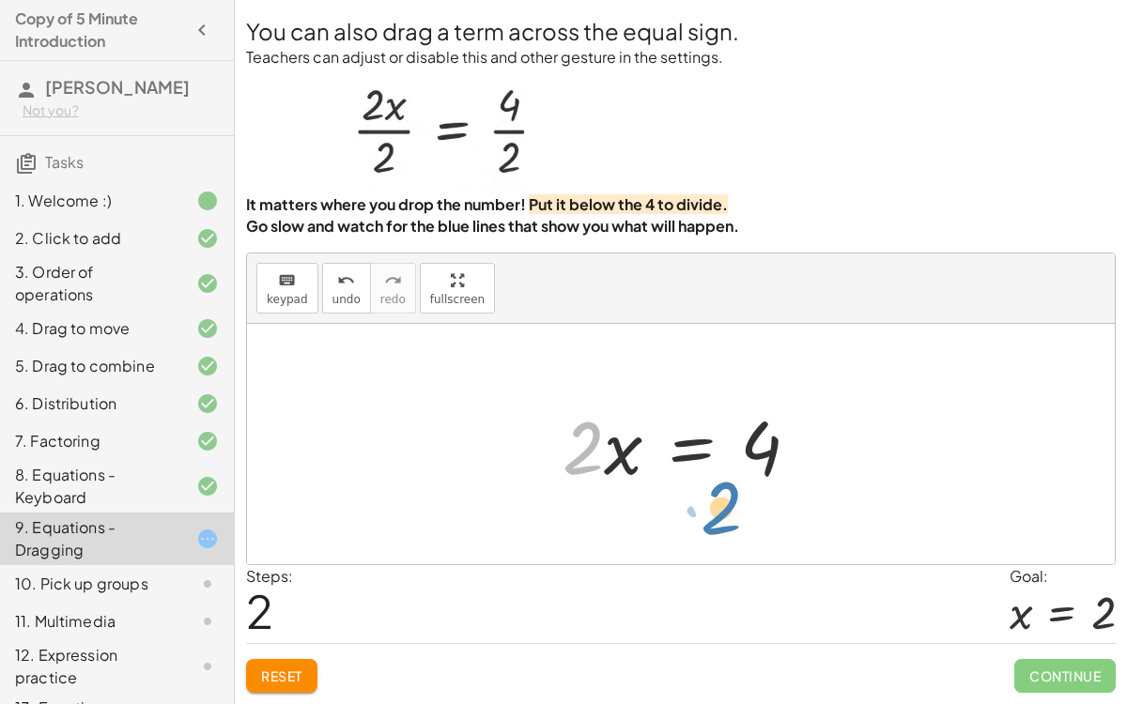
drag, startPoint x: 580, startPoint y: 450, endPoint x: 717, endPoint y: 508, distance: 149.0
drag, startPoint x: 568, startPoint y: 448, endPoint x: 635, endPoint y: 465, distance: 68.8
click at [635, 465] on div at bounding box center [688, 444] width 271 height 97
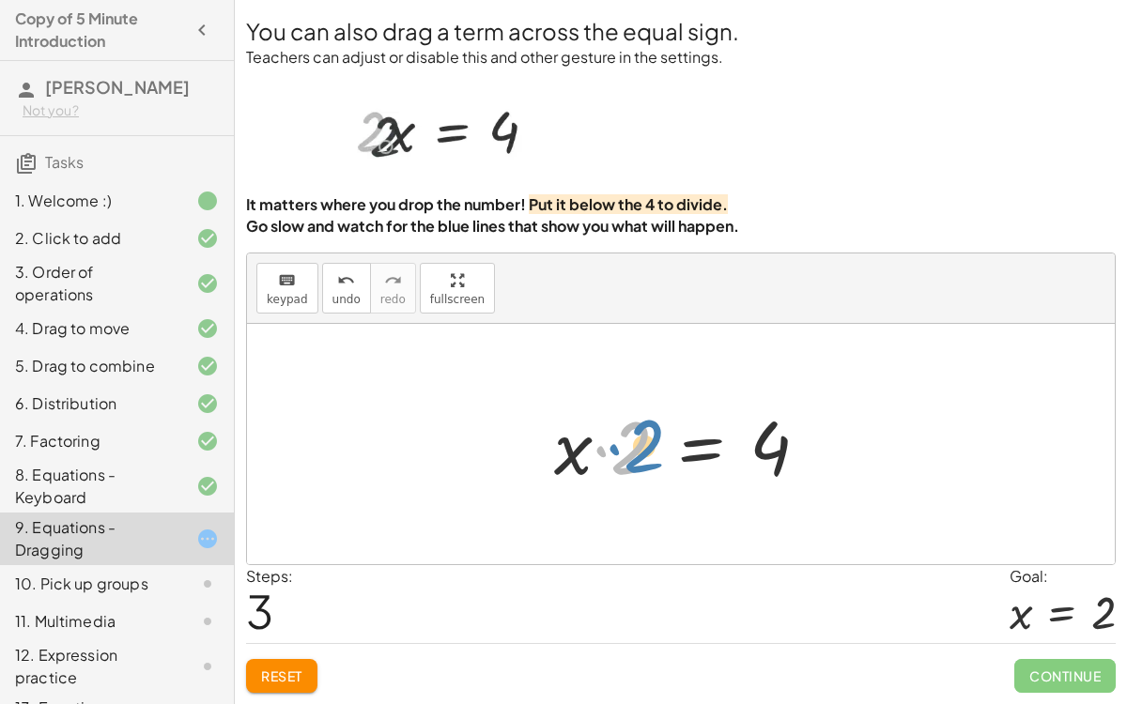
click at [627, 455] on div at bounding box center [689, 444] width 288 height 97
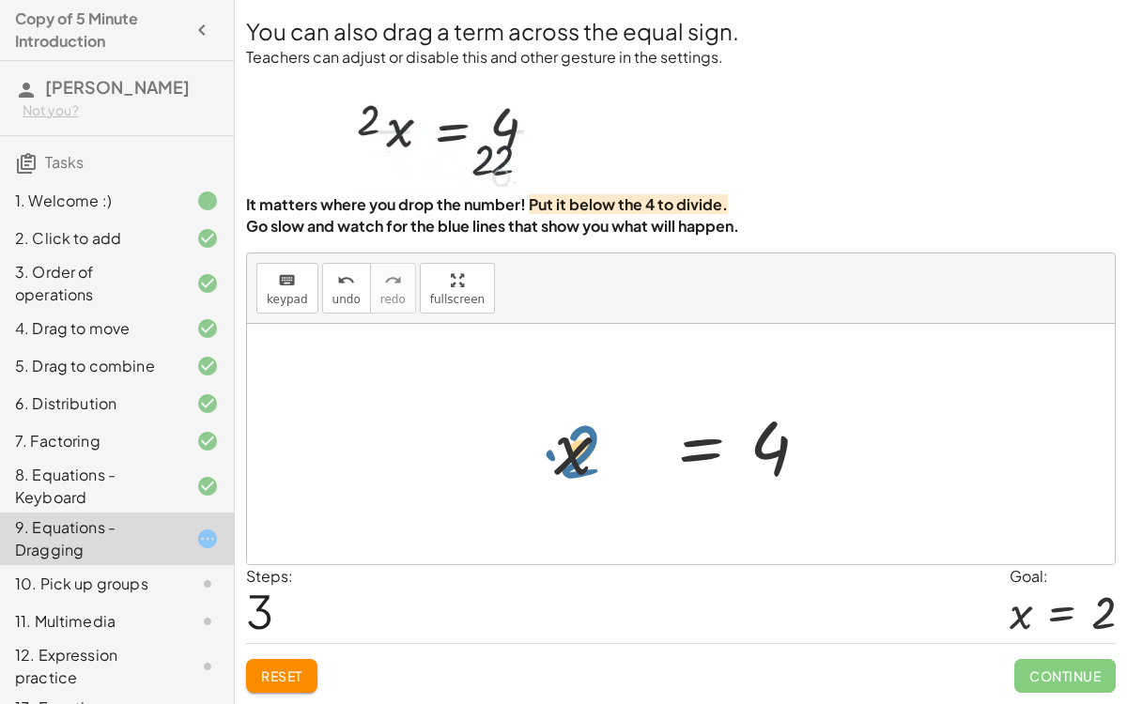
drag, startPoint x: 627, startPoint y: 455, endPoint x: 569, endPoint y: 446, distance: 58.8
click at [569, 446] on div at bounding box center [689, 444] width 288 height 97
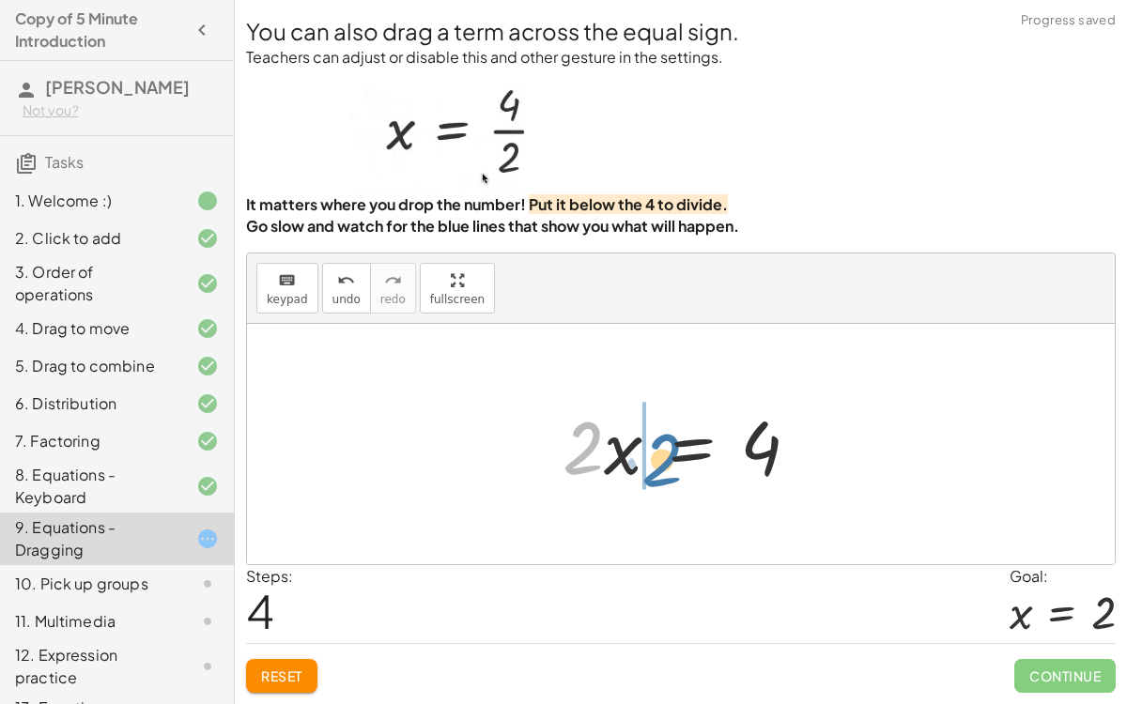
drag, startPoint x: 580, startPoint y: 441, endPoint x: 652, endPoint y: 454, distance: 72.6
click at [652, 454] on div at bounding box center [688, 444] width 271 height 97
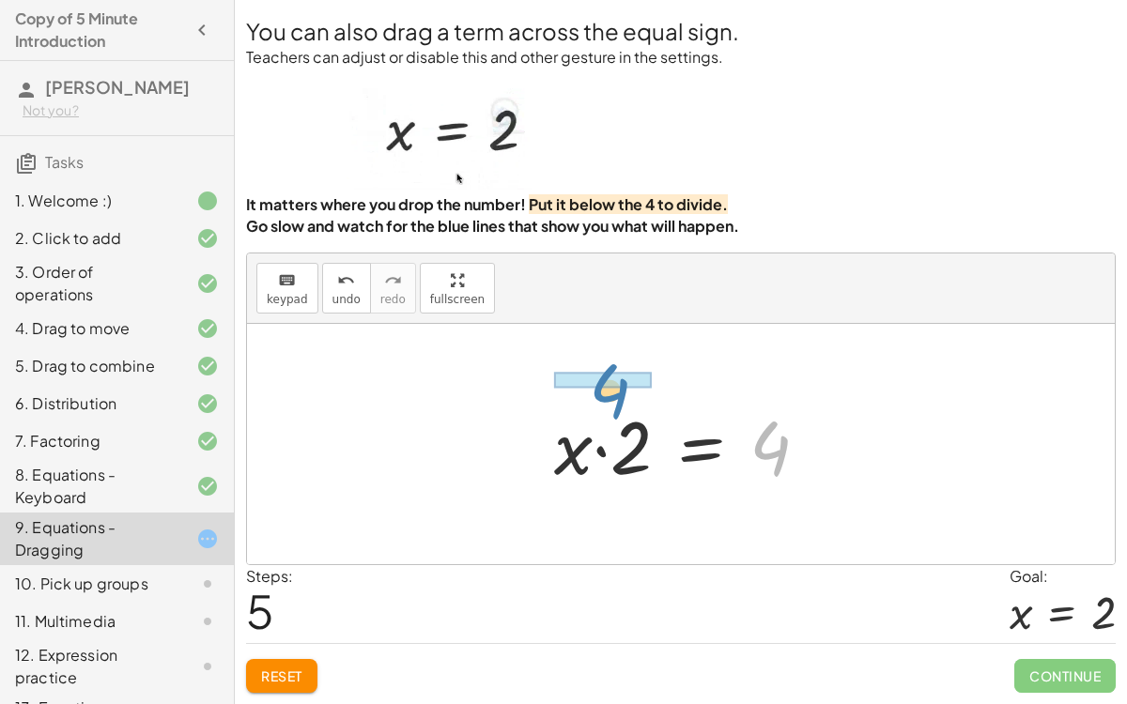
drag, startPoint x: 775, startPoint y: 454, endPoint x: 610, endPoint y: 382, distance: 180.1
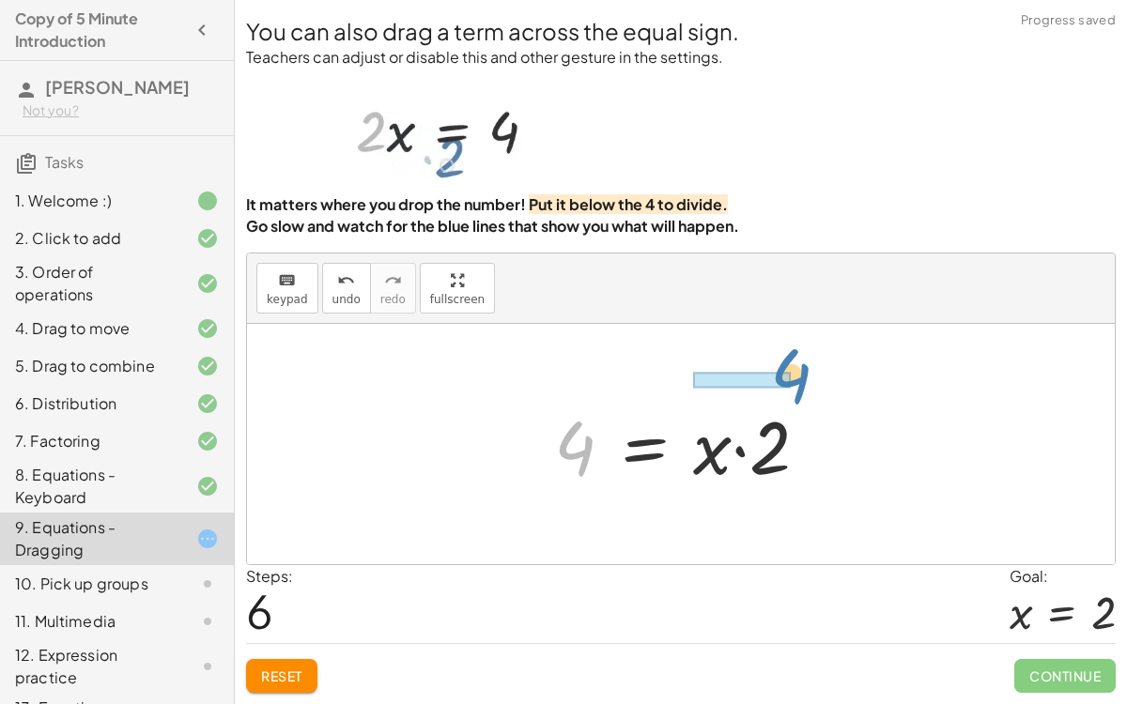
drag, startPoint x: 577, startPoint y: 439, endPoint x: 773, endPoint y: 350, distance: 215.2
click at [773, 350] on div "· 2 · x = 4 4 = · 2 · x · 2 · x = 4 · x · 2 = 4 · 2 · x = 4 · x · 2 = 4 4 · 2 ·…" at bounding box center [681, 444] width 868 height 240
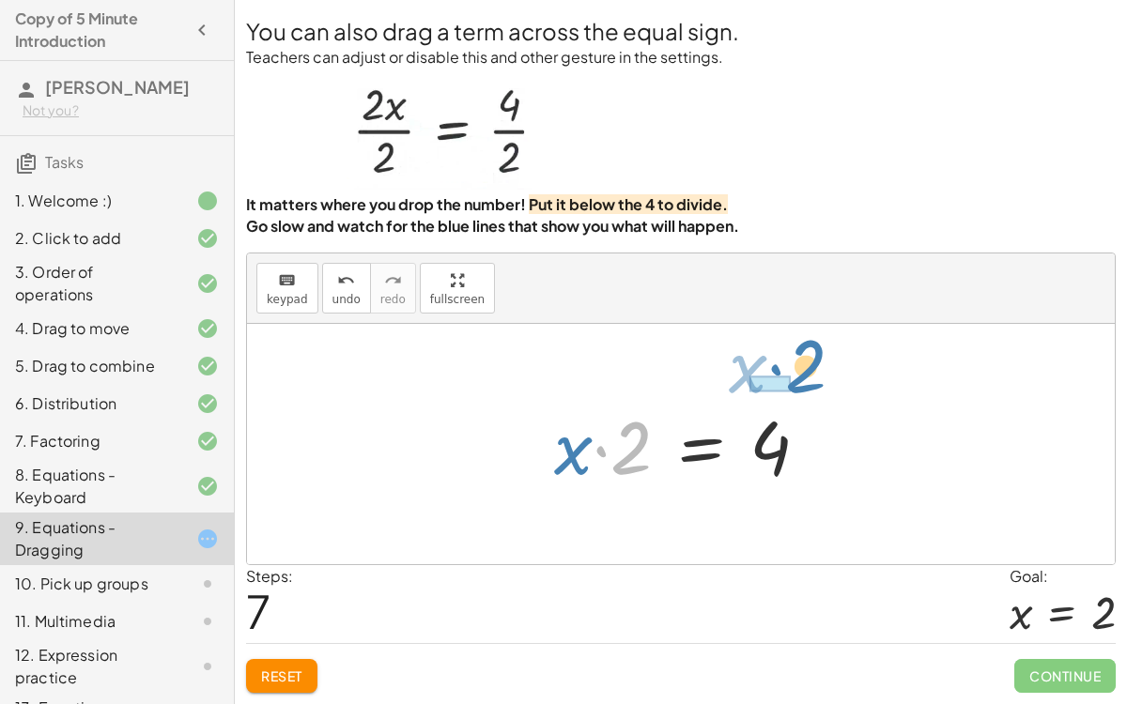
drag, startPoint x: 626, startPoint y: 440, endPoint x: 785, endPoint y: 363, distance: 177.3
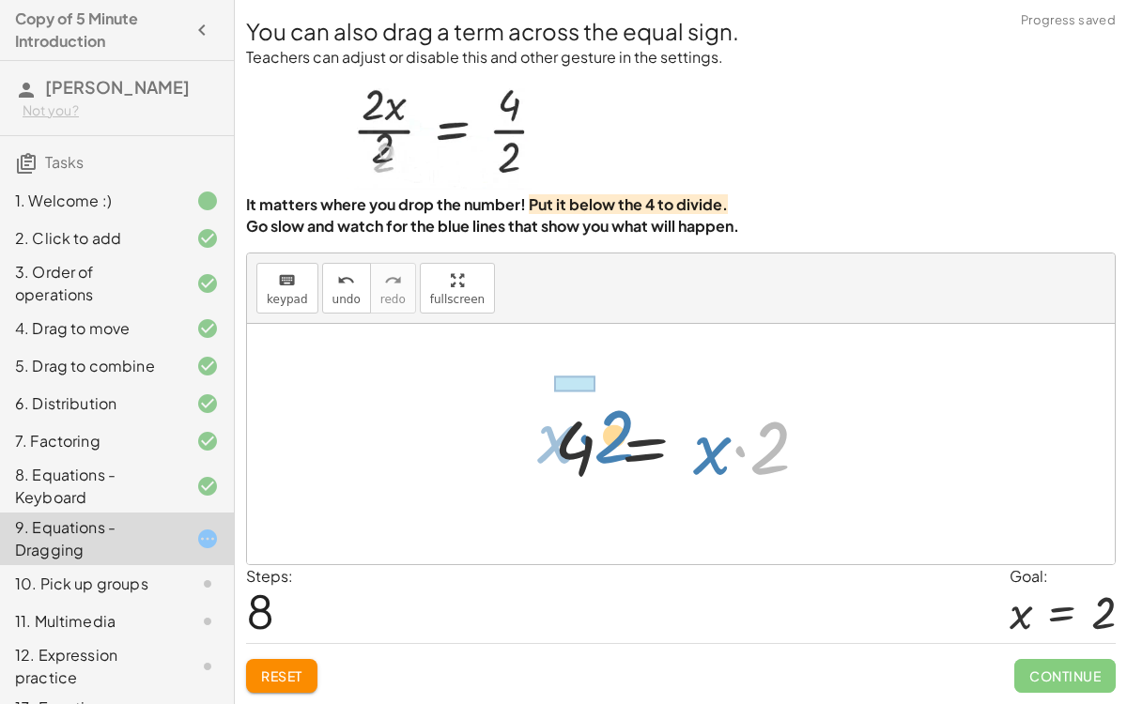
drag, startPoint x: 748, startPoint y: 436, endPoint x: 590, endPoint y: 423, distance: 158.3
click at [590, 423] on div at bounding box center [689, 444] width 288 height 97
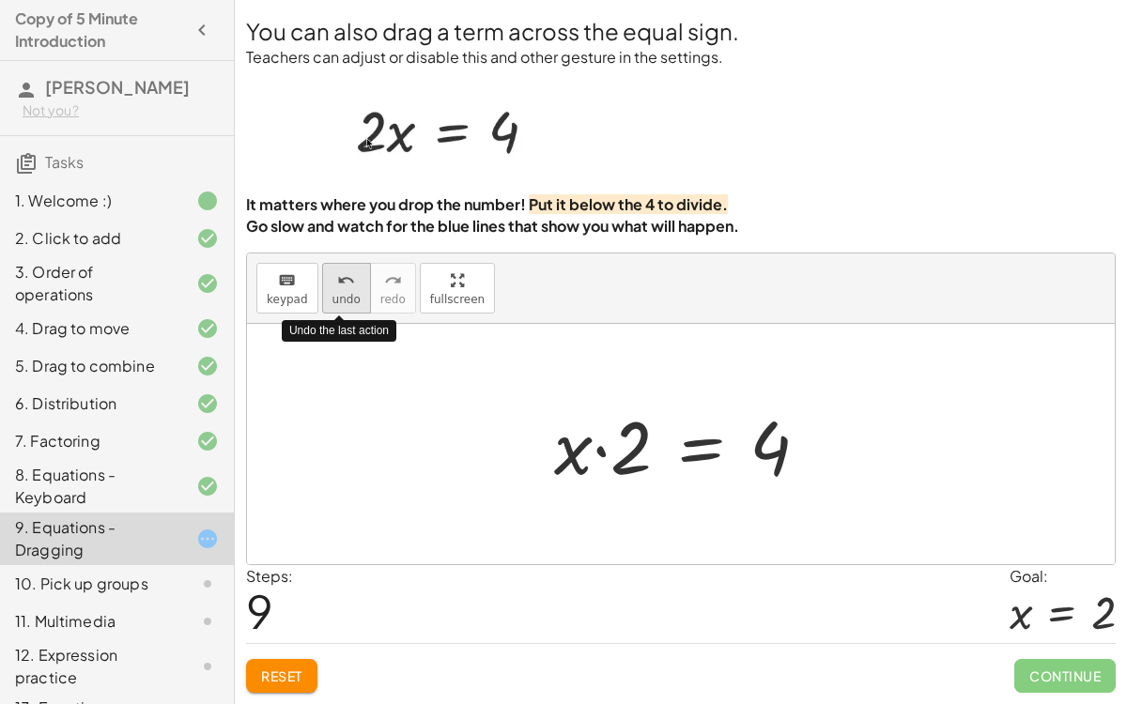
click at [338, 277] on icon "undo" at bounding box center [346, 281] width 18 height 23
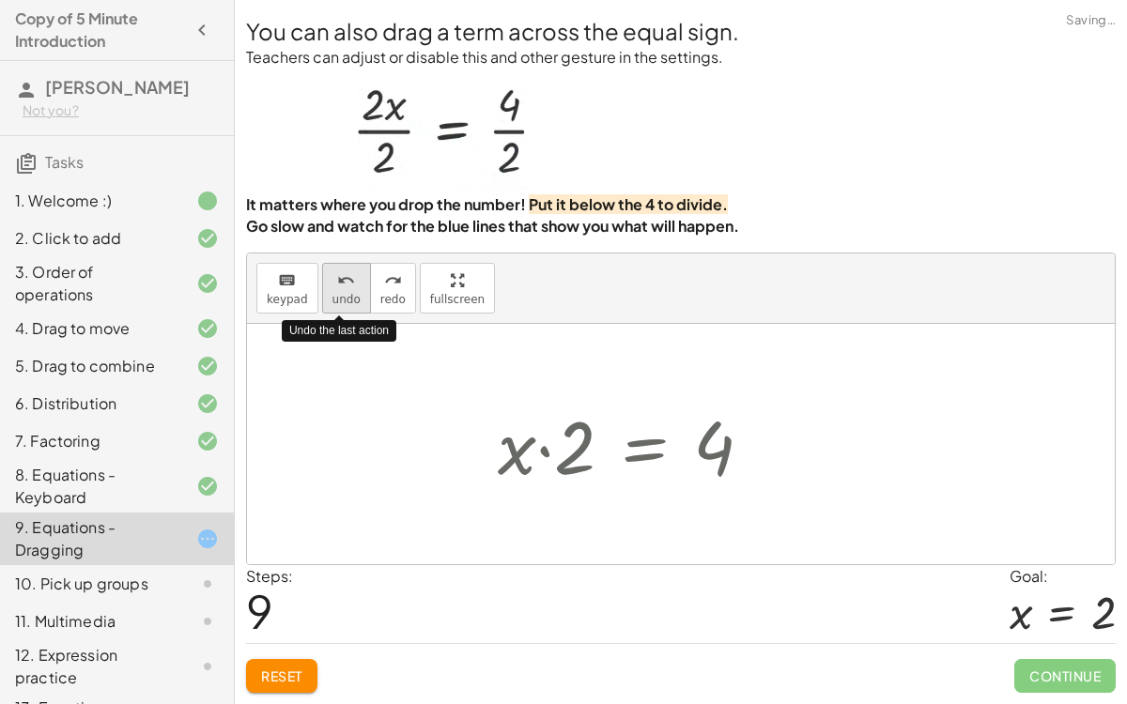
click at [338, 278] on icon "undo" at bounding box center [346, 281] width 18 height 23
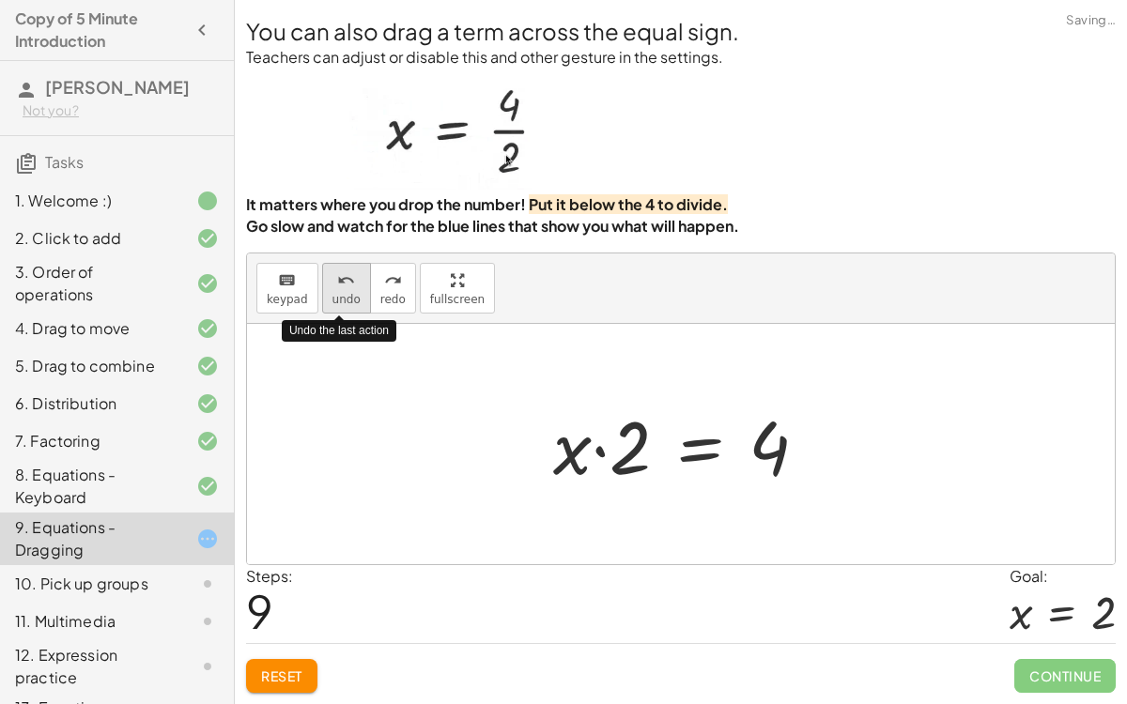
click at [338, 278] on icon "undo" at bounding box center [346, 281] width 18 height 23
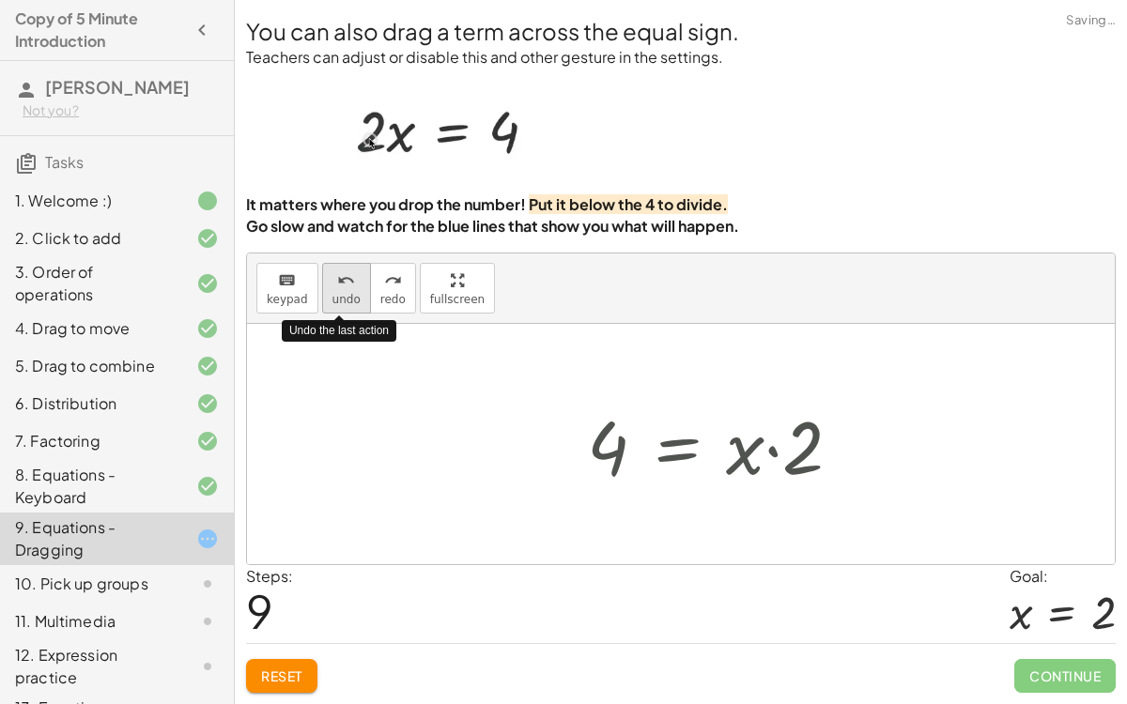
click at [338, 278] on icon "undo" at bounding box center [346, 281] width 18 height 23
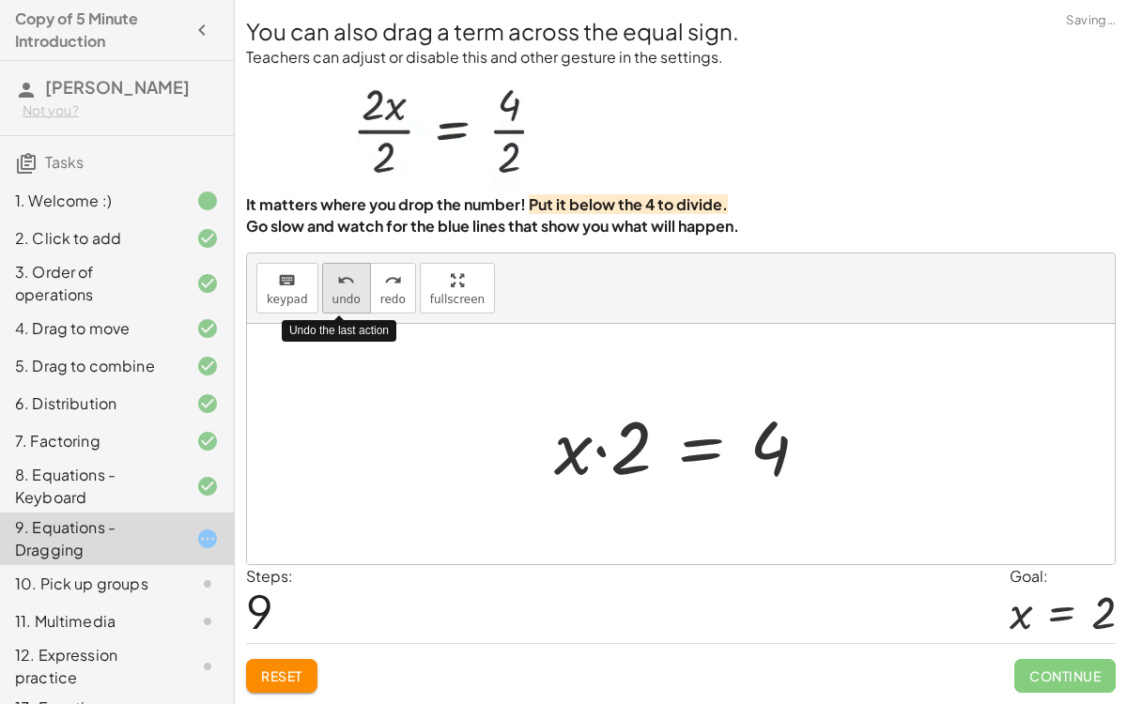
click at [338, 278] on icon "undo" at bounding box center [346, 281] width 18 height 23
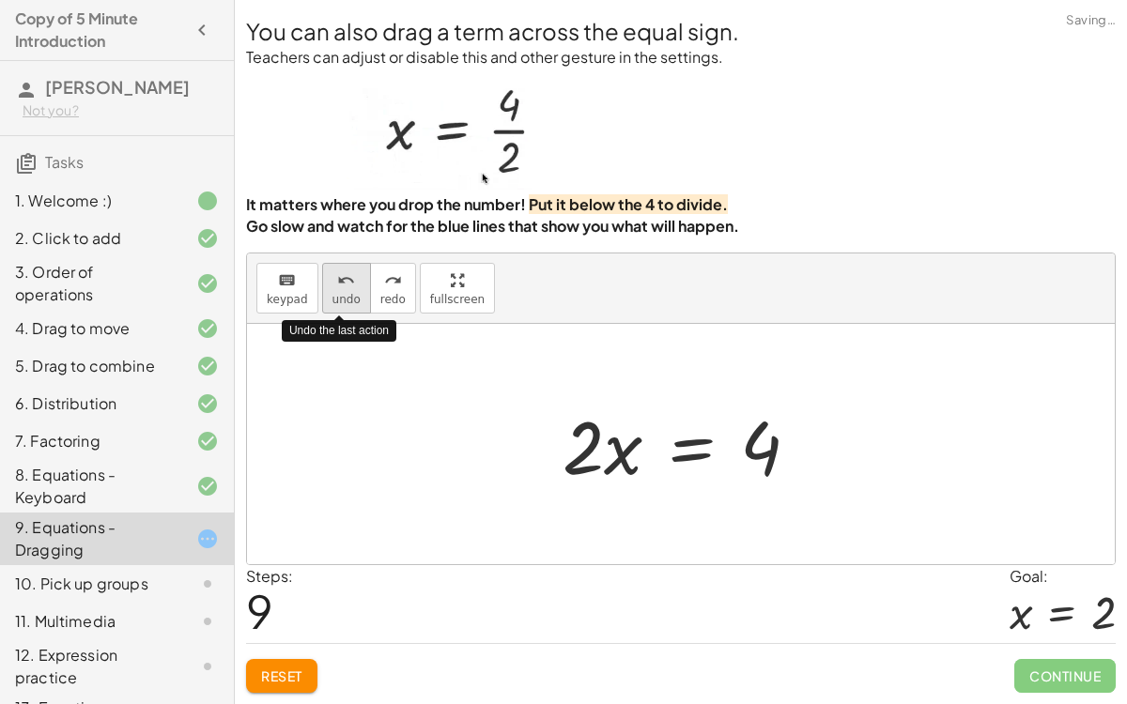
click at [338, 278] on icon "undo" at bounding box center [346, 281] width 18 height 23
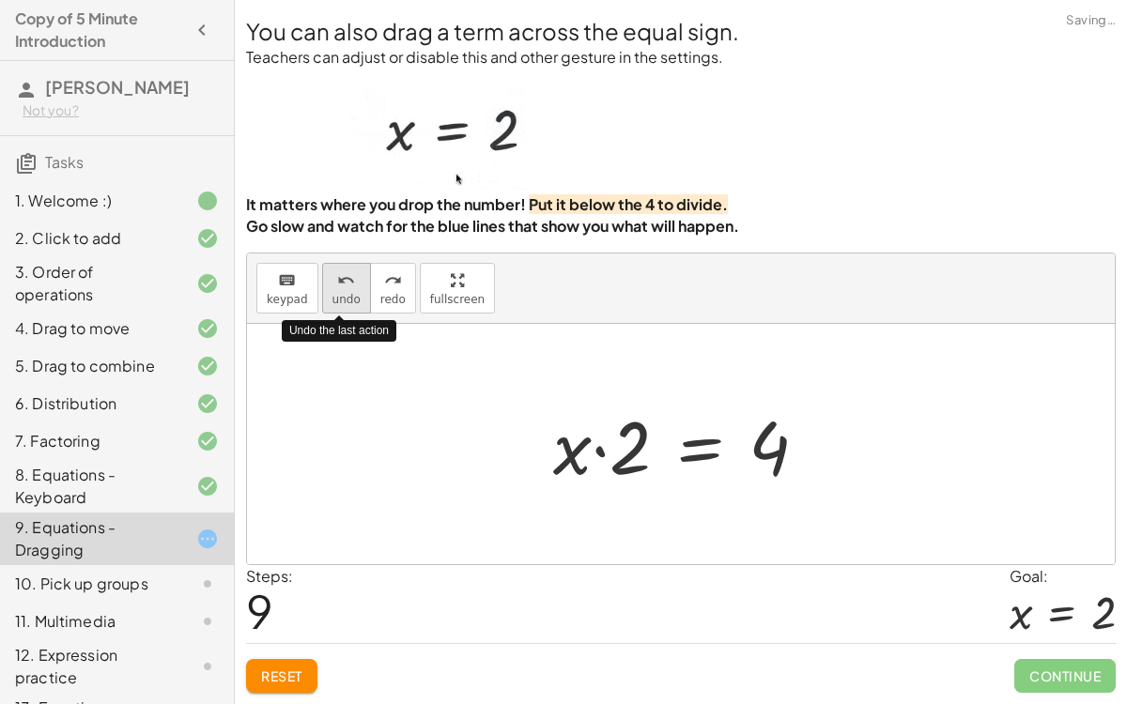
click at [338, 278] on icon "undo" at bounding box center [346, 281] width 18 height 23
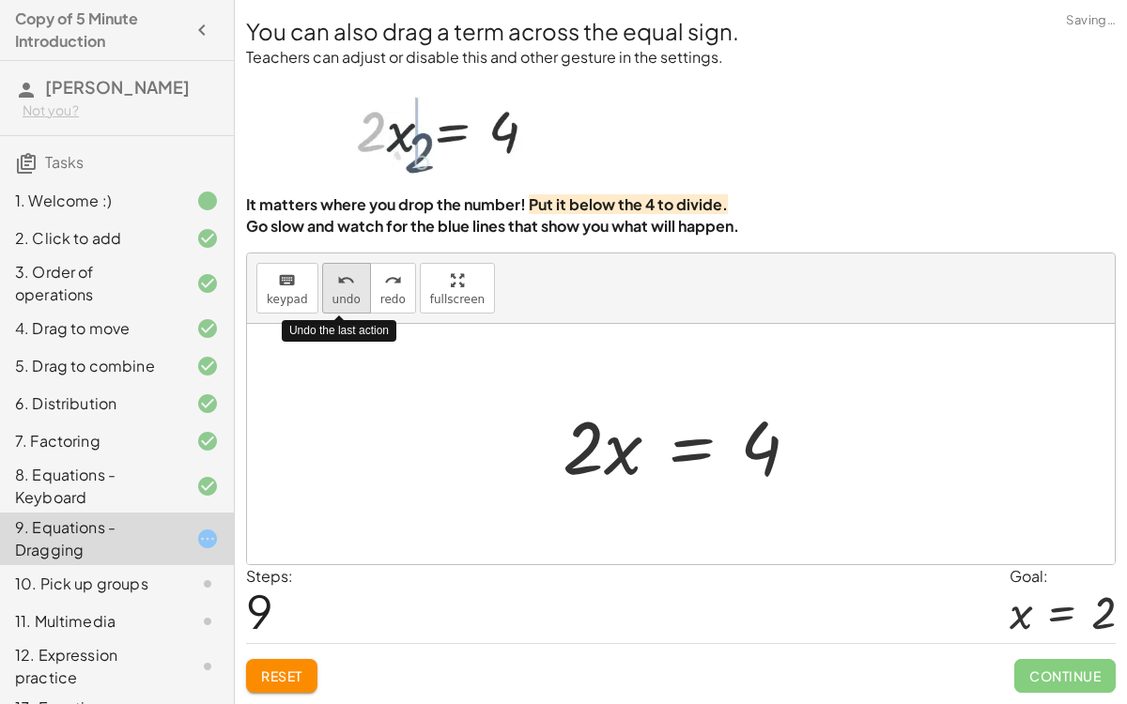
click at [338, 278] on icon "undo" at bounding box center [346, 281] width 18 height 23
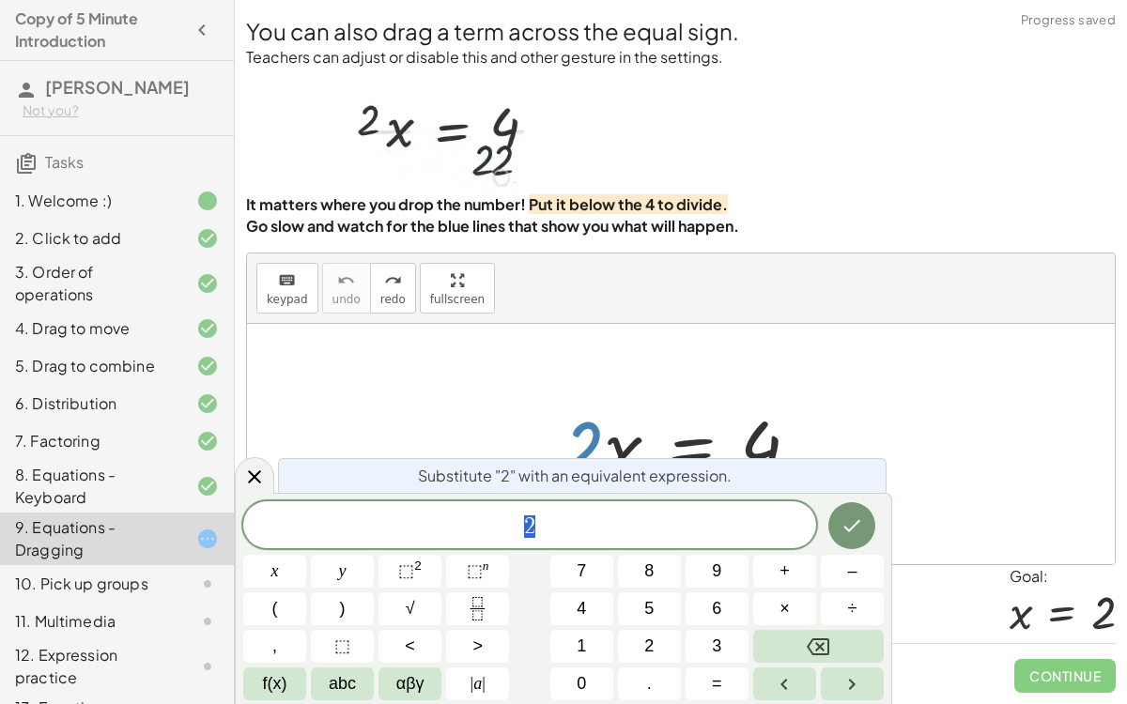
drag, startPoint x: 585, startPoint y: 441, endPoint x: 608, endPoint y: 439, distance: 22.7
click at [608, 439] on div at bounding box center [688, 444] width 271 height 97
click at [588, 522] on span "2" at bounding box center [529, 527] width 573 height 26
click at [861, 530] on icon "Done" at bounding box center [852, 526] width 23 height 23
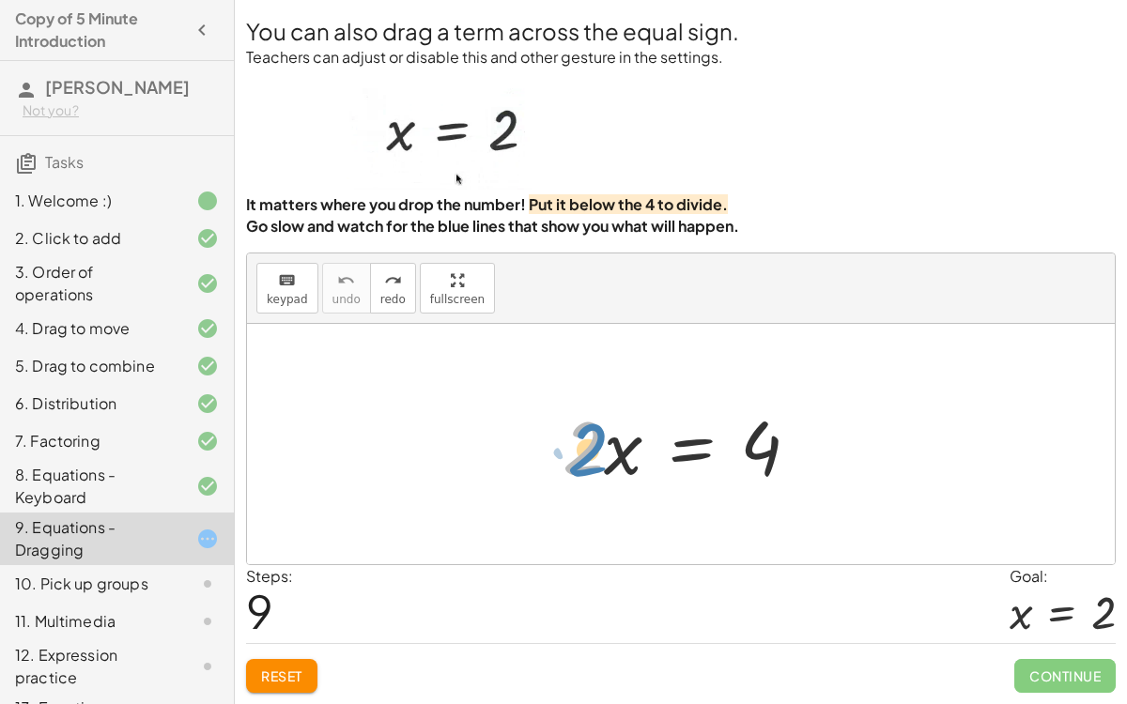
click at [592, 431] on div at bounding box center [688, 444] width 271 height 97
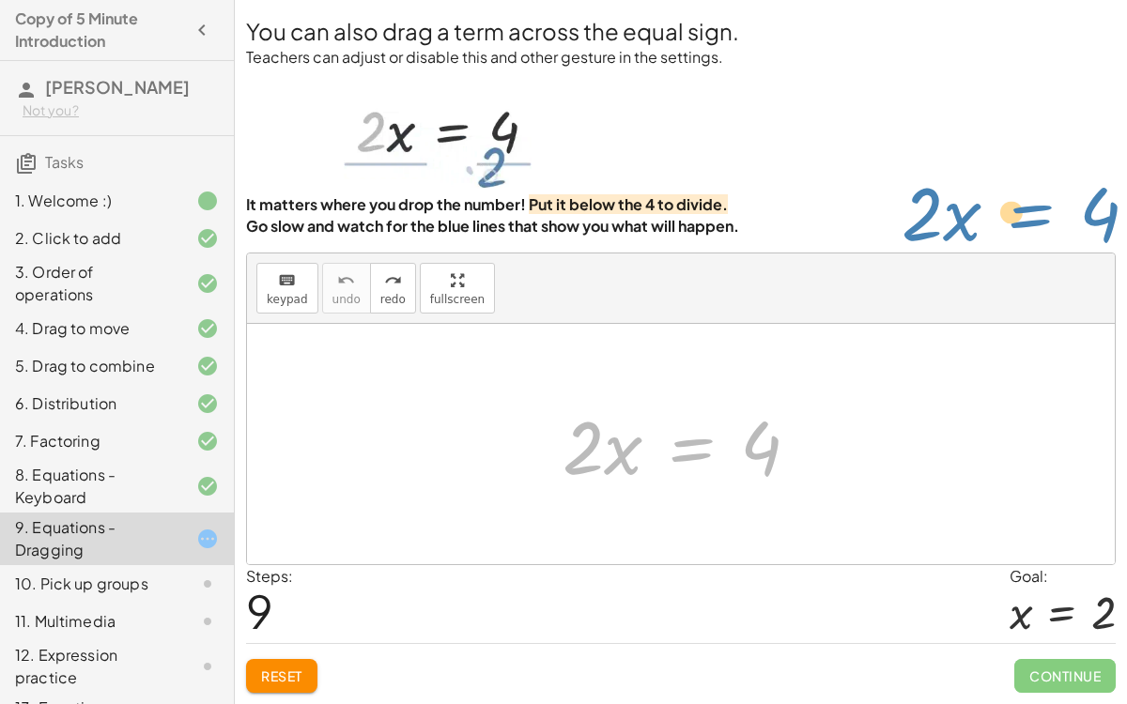
drag, startPoint x: 683, startPoint y: 447, endPoint x: 859, endPoint y: 426, distance: 177.8
click at [859, 426] on div "· 2 · x = 4 · 2 · x = 4" at bounding box center [681, 444] width 868 height 240
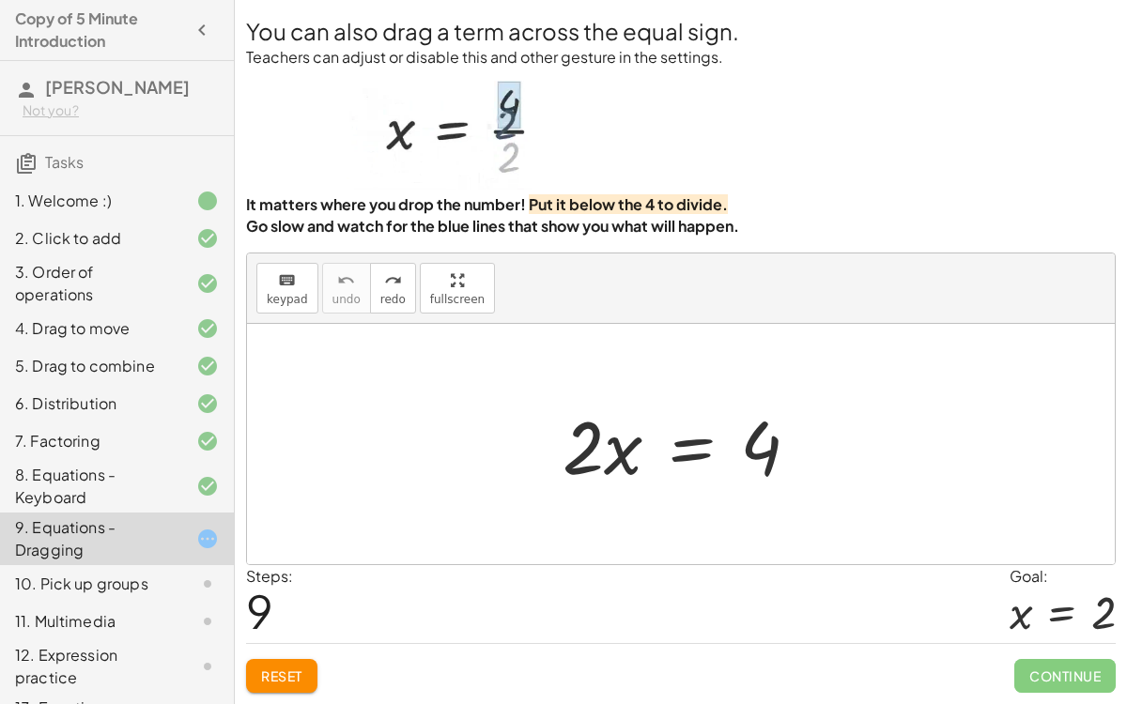
click at [682, 442] on div at bounding box center [688, 444] width 271 height 97
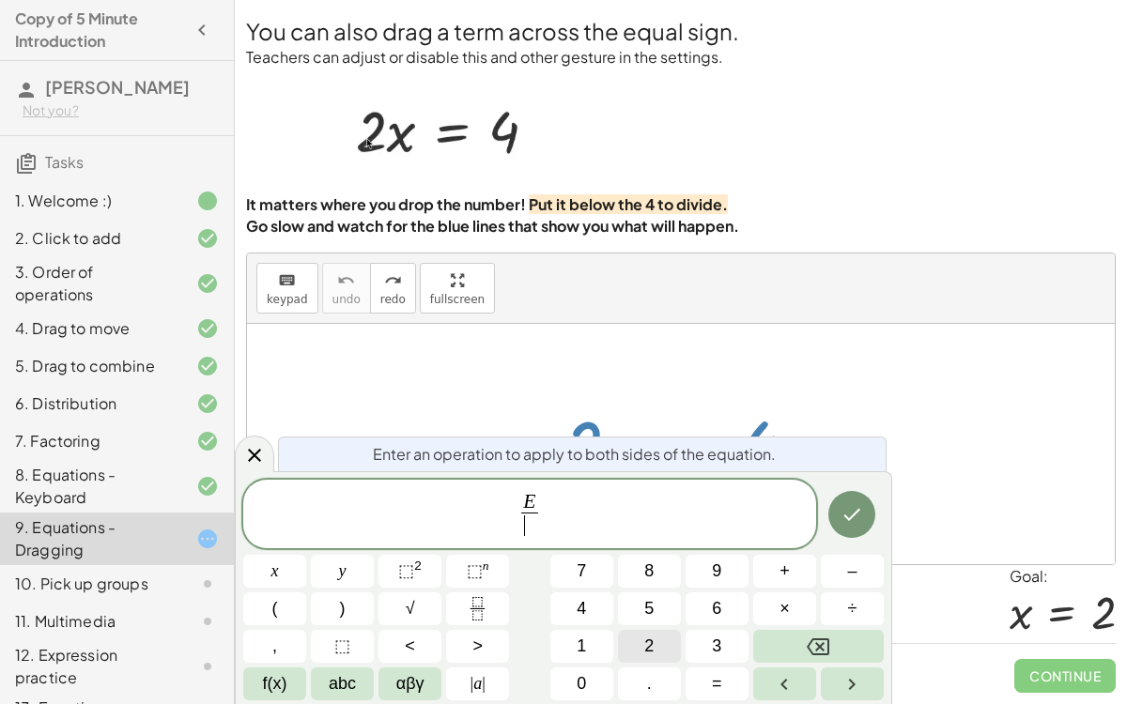
click at [663, 590] on button "2" at bounding box center [649, 646] width 63 height 33
click at [848, 492] on button "Done" at bounding box center [851, 514] width 47 height 47
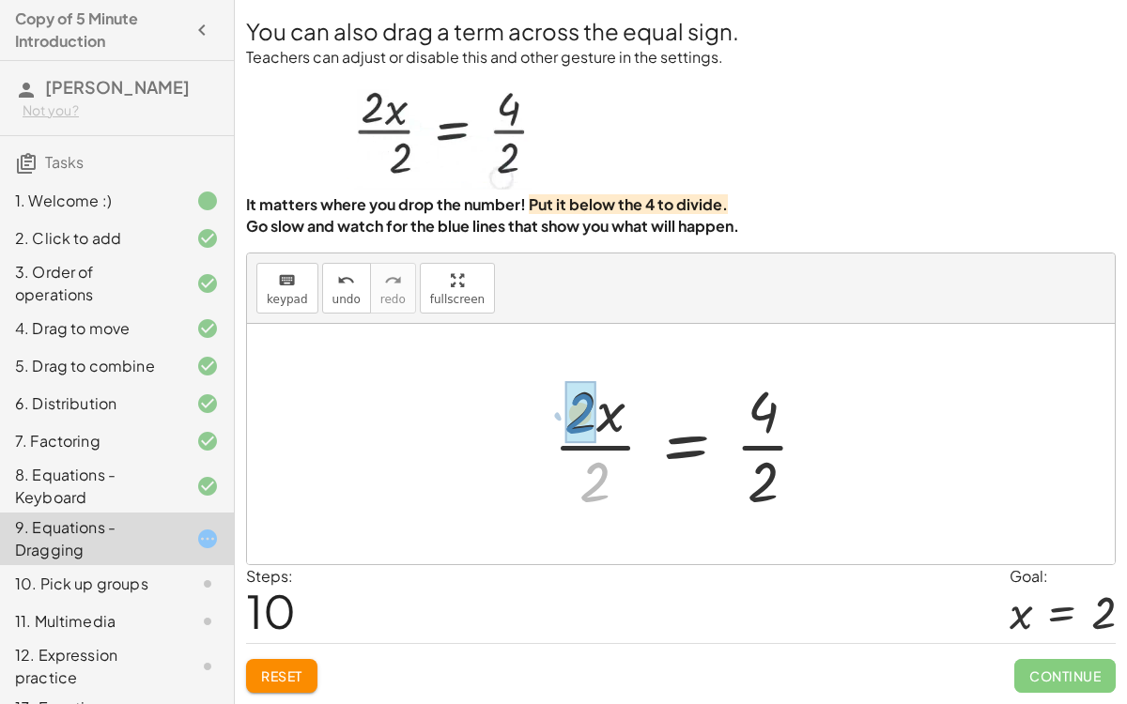
drag, startPoint x: 593, startPoint y: 496, endPoint x: 575, endPoint y: 431, distance: 67.2
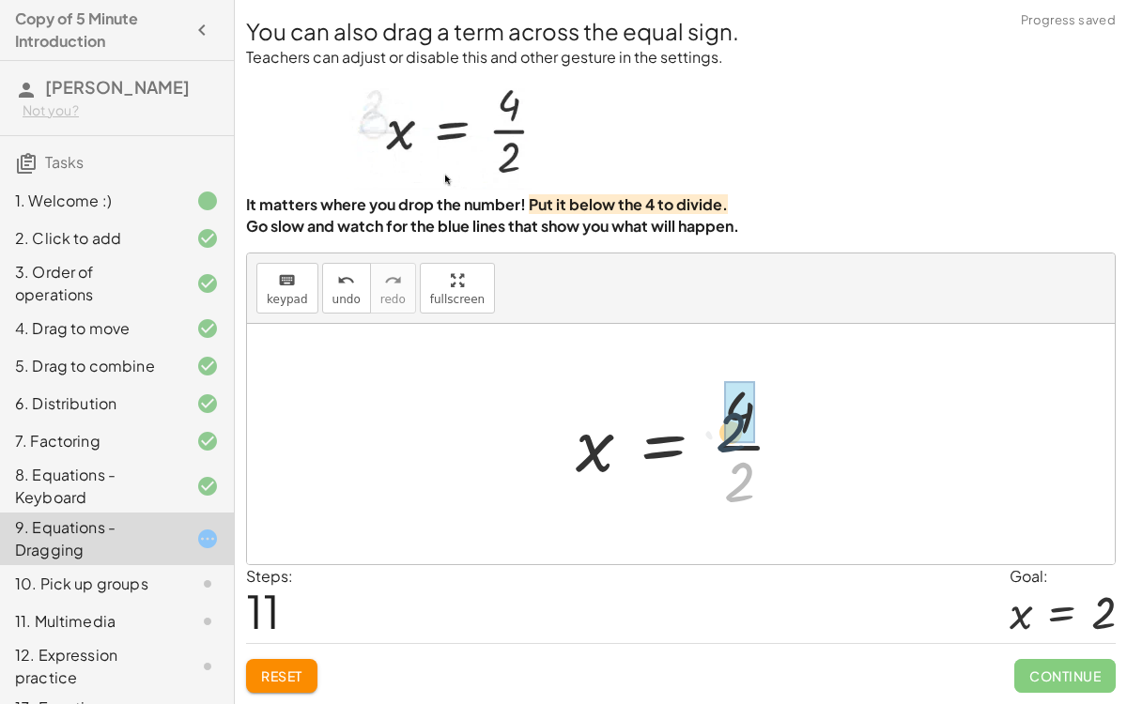
drag, startPoint x: 747, startPoint y: 487, endPoint x: 736, endPoint y: 430, distance: 57.3
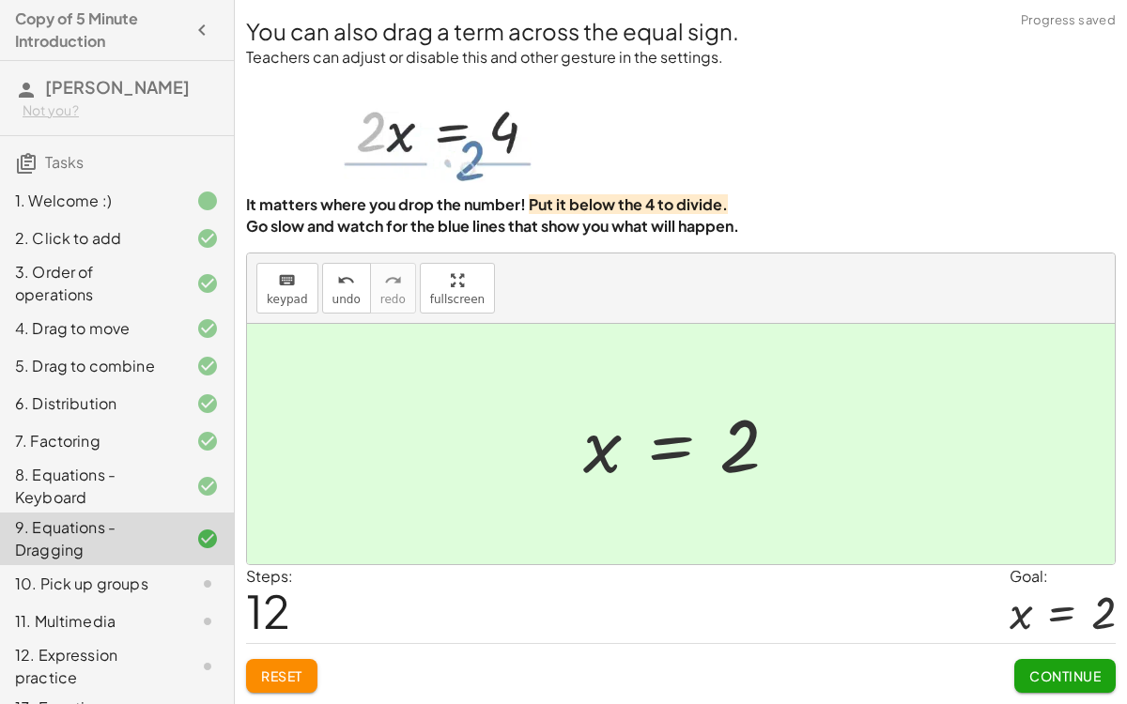
click at [1034, 590] on button "Continue" at bounding box center [1064, 676] width 101 height 34
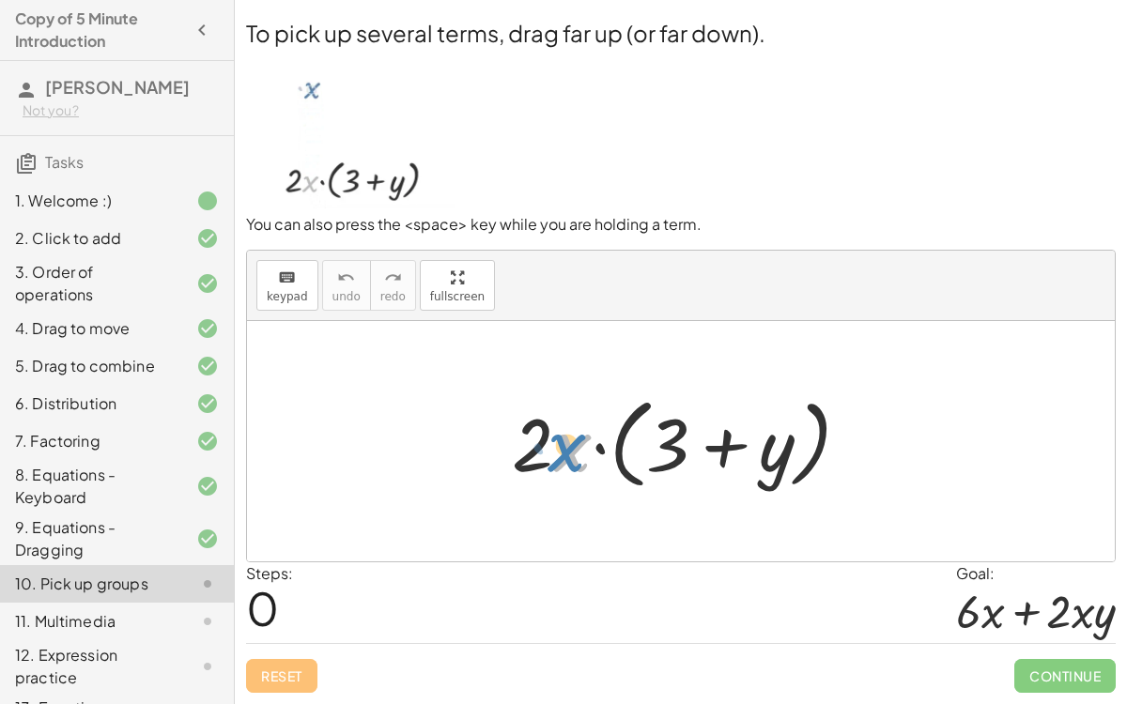
click at [552, 456] on div at bounding box center [689, 442] width 372 height 108
click at [558, 458] on div at bounding box center [689, 442] width 372 height 108
click at [285, 293] on span "keypad" at bounding box center [287, 296] width 41 height 13
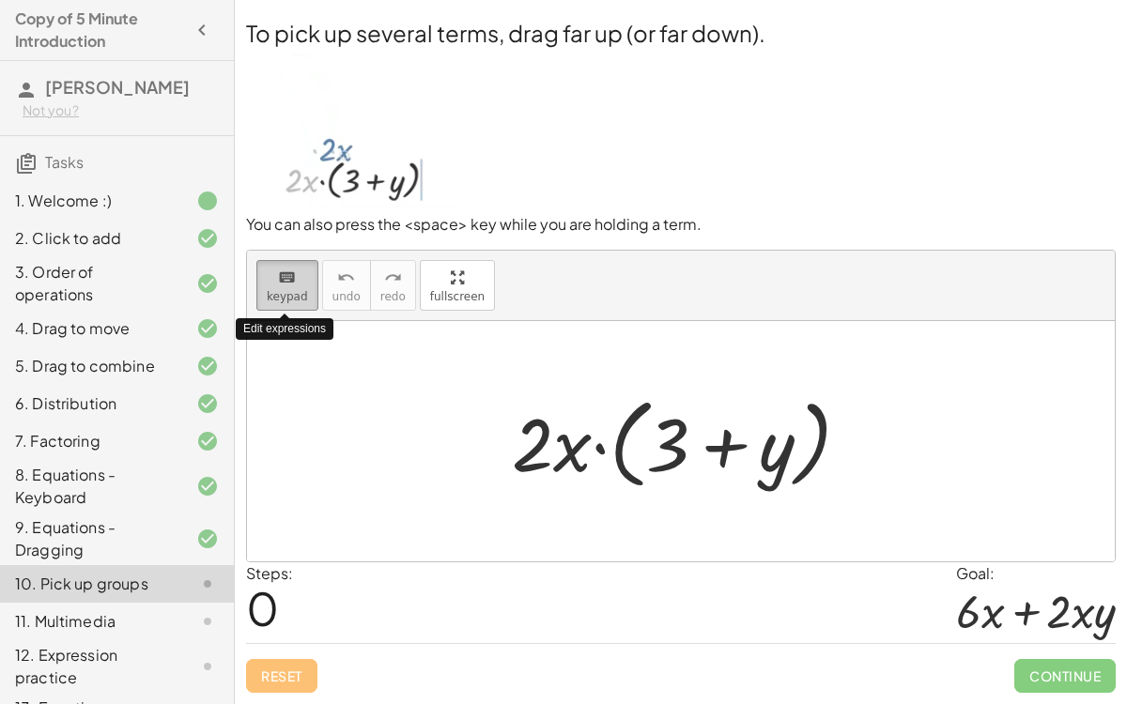
click at [286, 294] on span "keypad" at bounding box center [287, 296] width 41 height 13
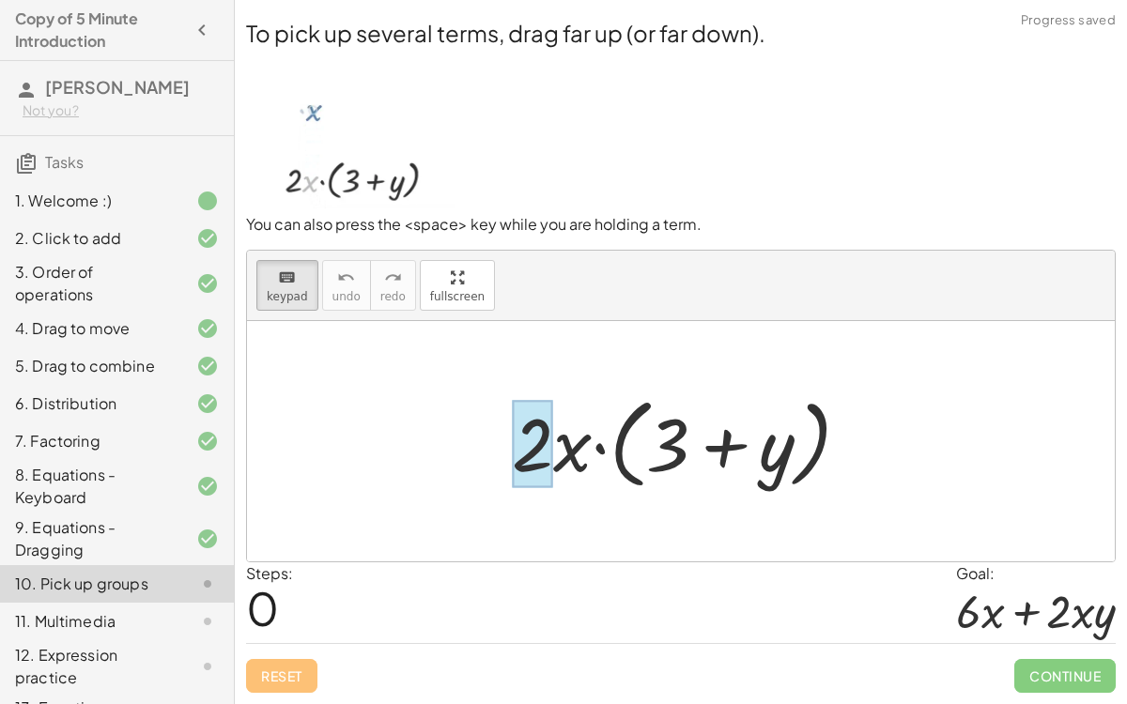
click at [527, 442] on div at bounding box center [532, 444] width 41 height 87
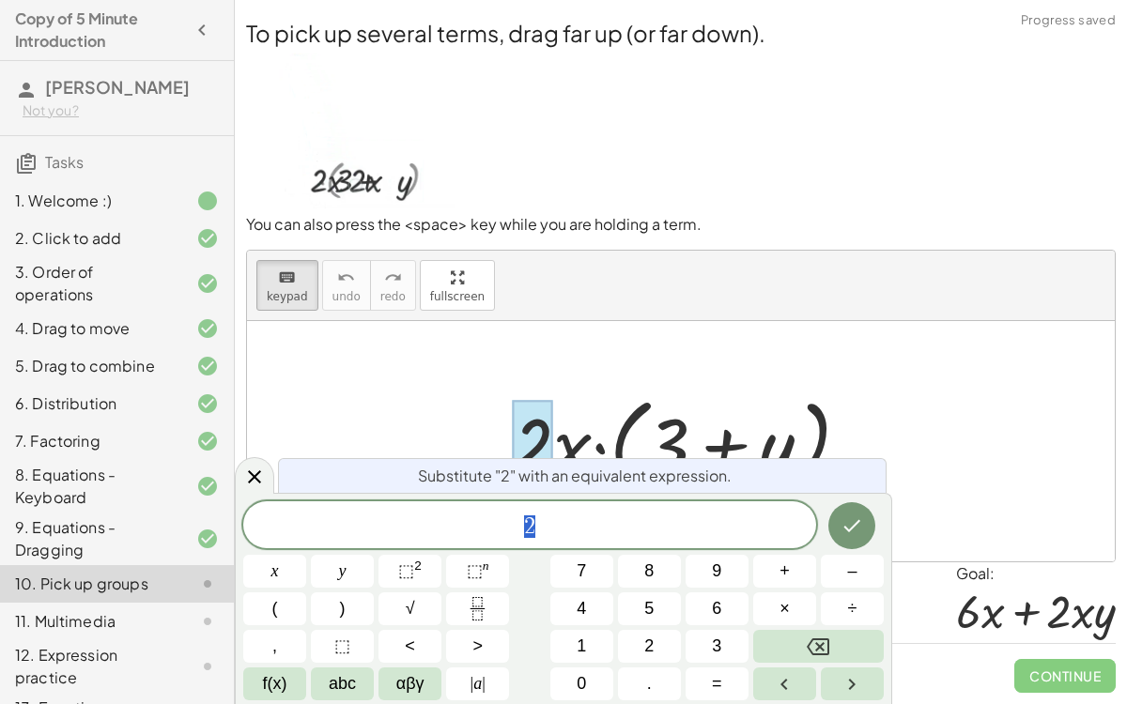
click at [564, 531] on span "2" at bounding box center [529, 527] width 573 height 26
click at [851, 519] on icon "Done" at bounding box center [852, 526] width 23 height 23
click at [1092, 407] on div at bounding box center [681, 441] width 868 height 240
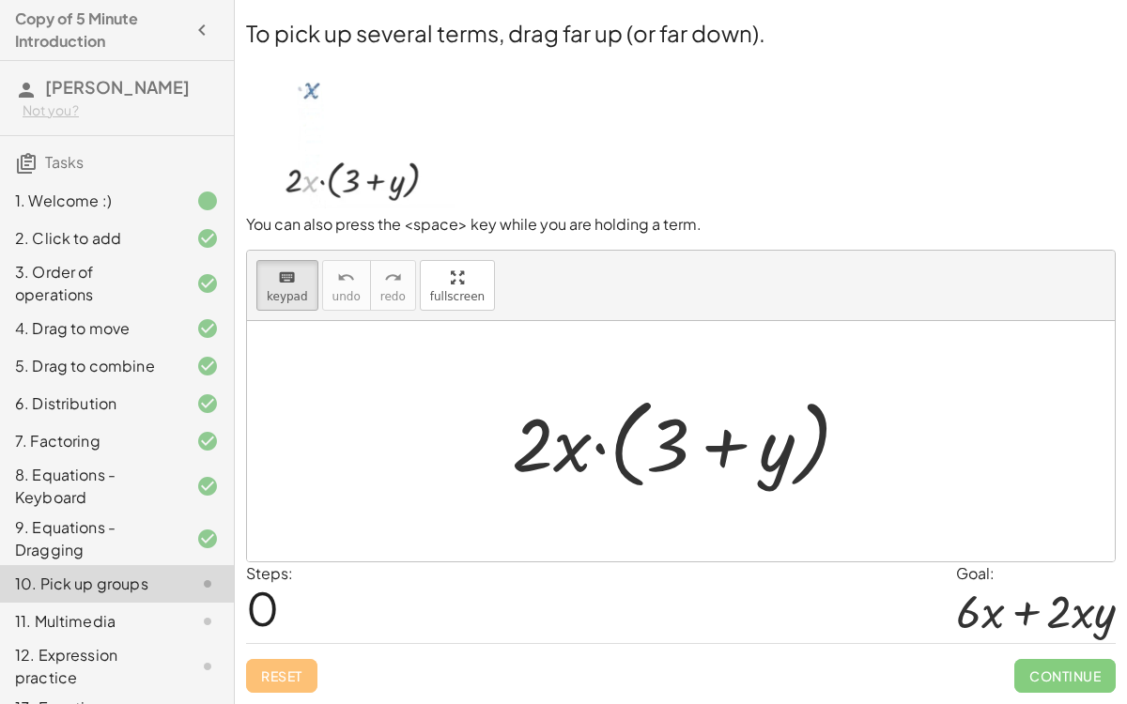
drag, startPoint x: 564, startPoint y: 455, endPoint x: 558, endPoint y: 377, distance: 78.2
click at [558, 377] on div "· 2 · x · ( + 3 + y )" at bounding box center [681, 441] width 868 height 240
click at [565, 456] on div at bounding box center [689, 442] width 372 height 108
click at [673, 444] on div "· 2 · x · ( + 3 + y )" at bounding box center [673, 444] width 0 height 0
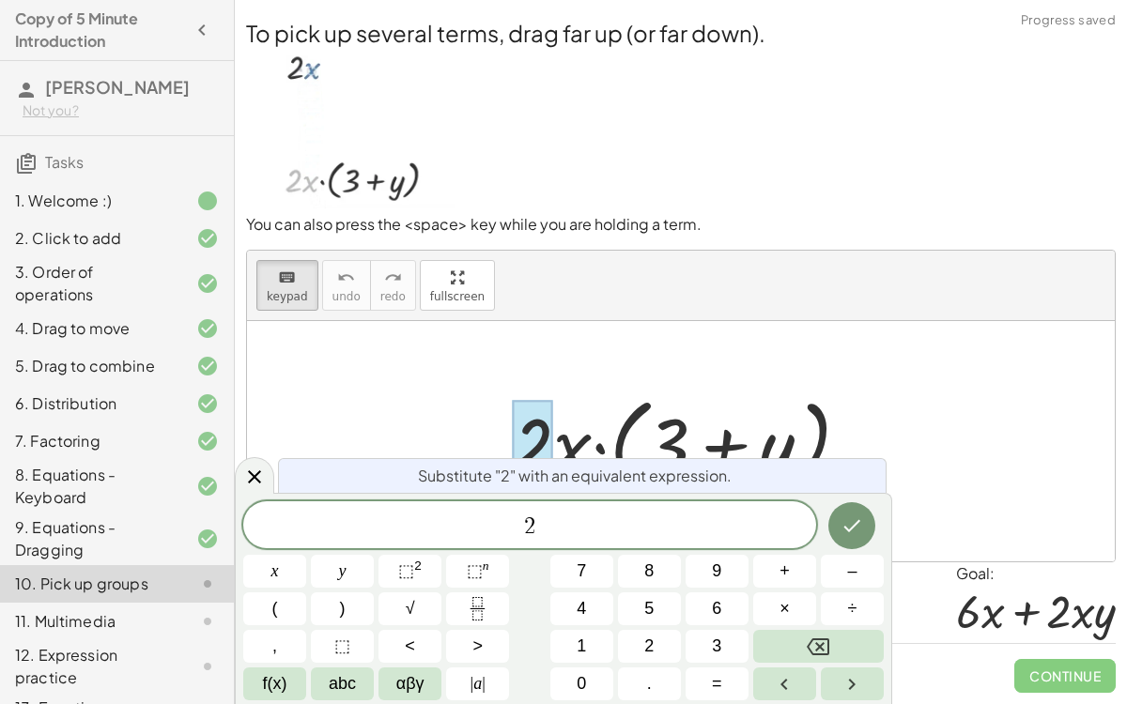
click at [577, 411] on div at bounding box center [689, 442] width 372 height 108
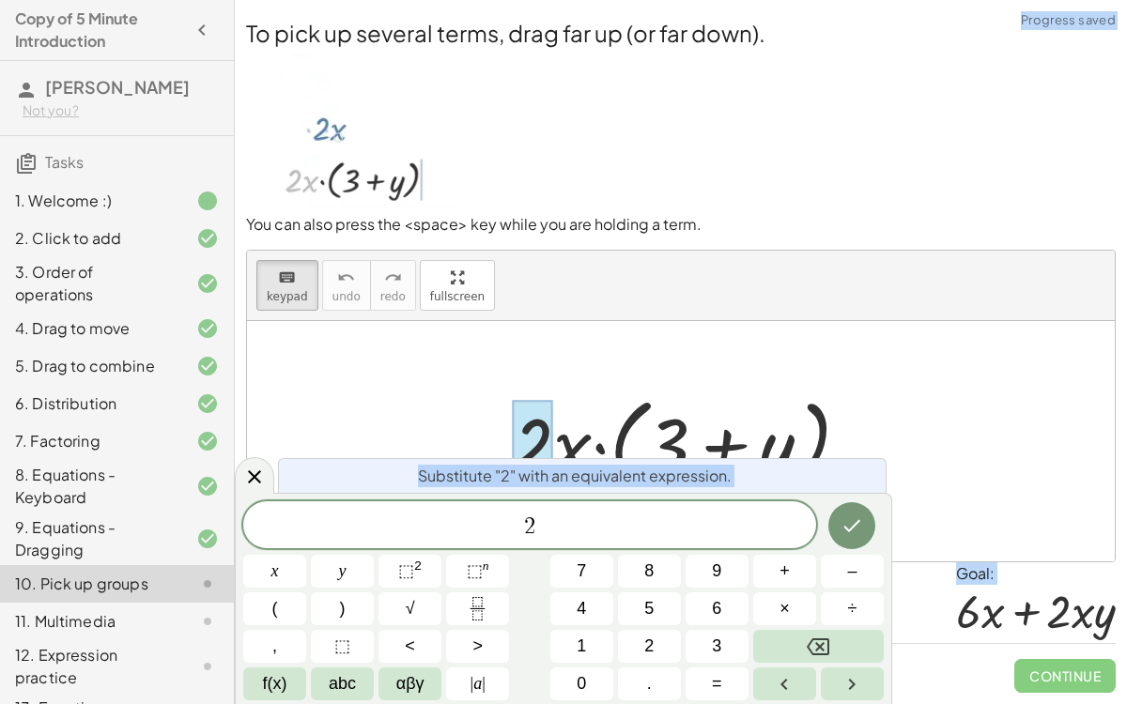
drag, startPoint x: 577, startPoint y: 411, endPoint x: 653, endPoint y: 531, distance: 141.5
click at [653, 531] on body "Copy of 5 Minute Introduction Mia L Not you? Tasks 1. Welcome :) 2. Click to ad…" at bounding box center [563, 352] width 1127 height 704
click at [649, 531] on span "2" at bounding box center [529, 527] width 573 height 26
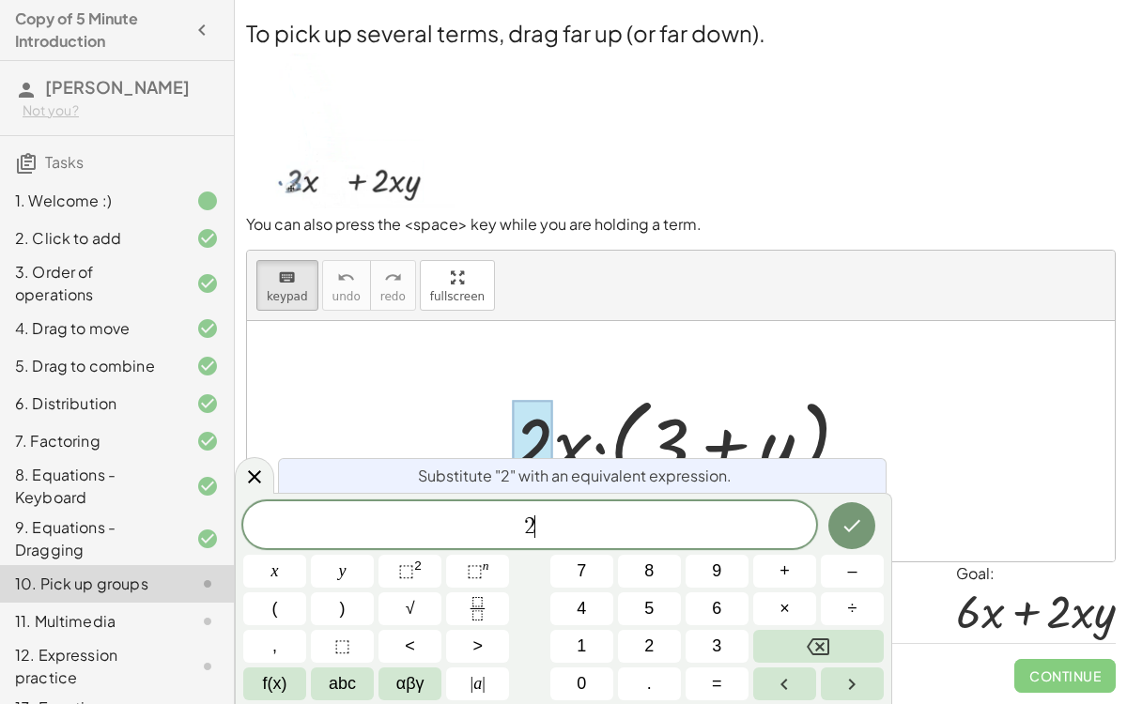
click at [649, 531] on span "2 ​" at bounding box center [529, 527] width 573 height 26
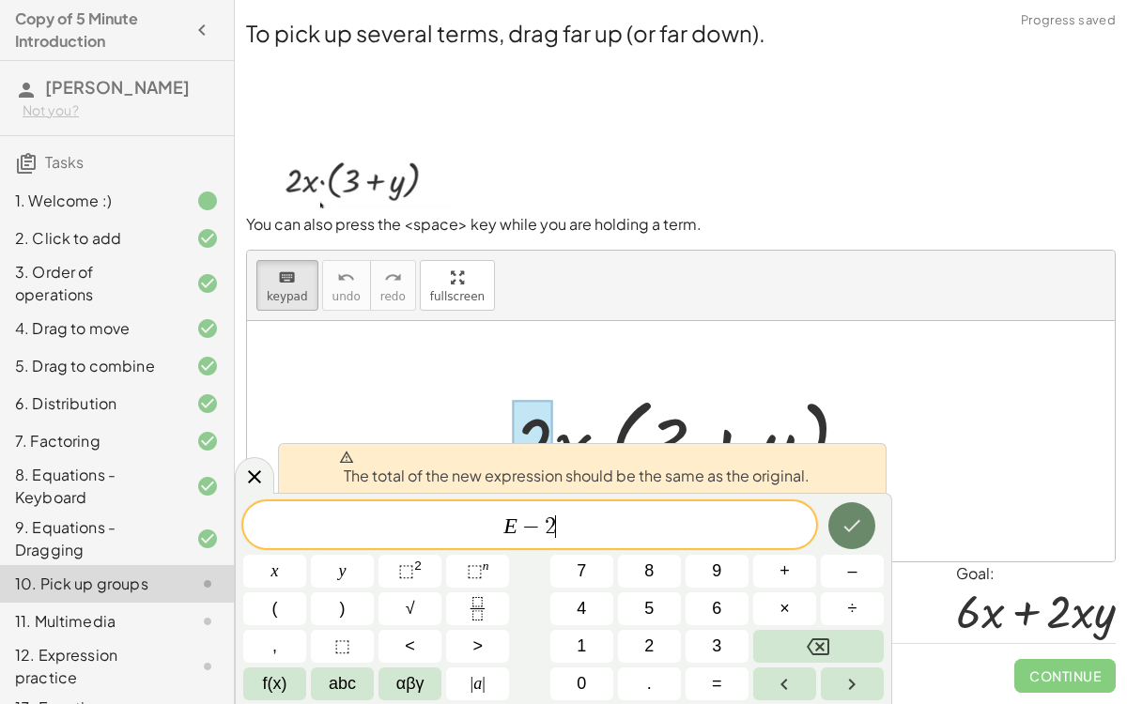
click at [840, 522] on button "Done" at bounding box center [851, 526] width 47 height 47
click at [242, 491] on div at bounding box center [254, 475] width 39 height 37
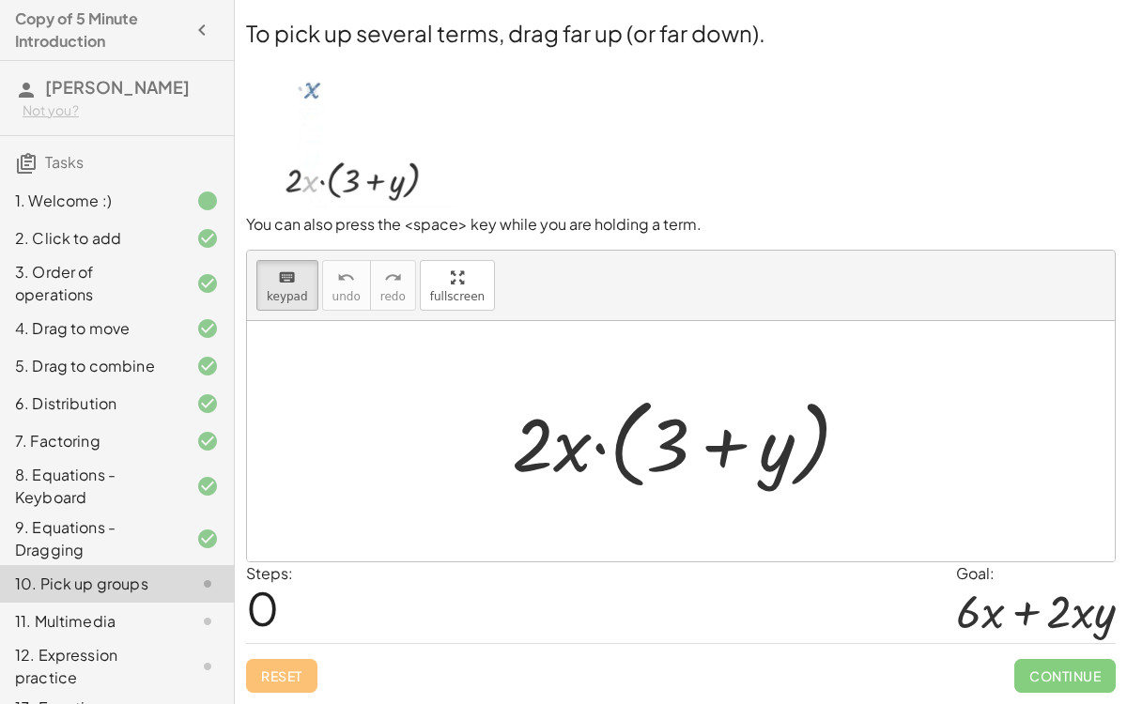
drag, startPoint x: 541, startPoint y: 449, endPoint x: 508, endPoint y: 397, distance: 61.2
click at [568, 456] on div at bounding box center [689, 442] width 372 height 108
drag, startPoint x: 568, startPoint y: 456, endPoint x: 583, endPoint y: 419, distance: 40.5
click at [583, 419] on div at bounding box center [689, 442] width 372 height 108
click at [572, 445] on div at bounding box center [689, 442] width 372 height 108
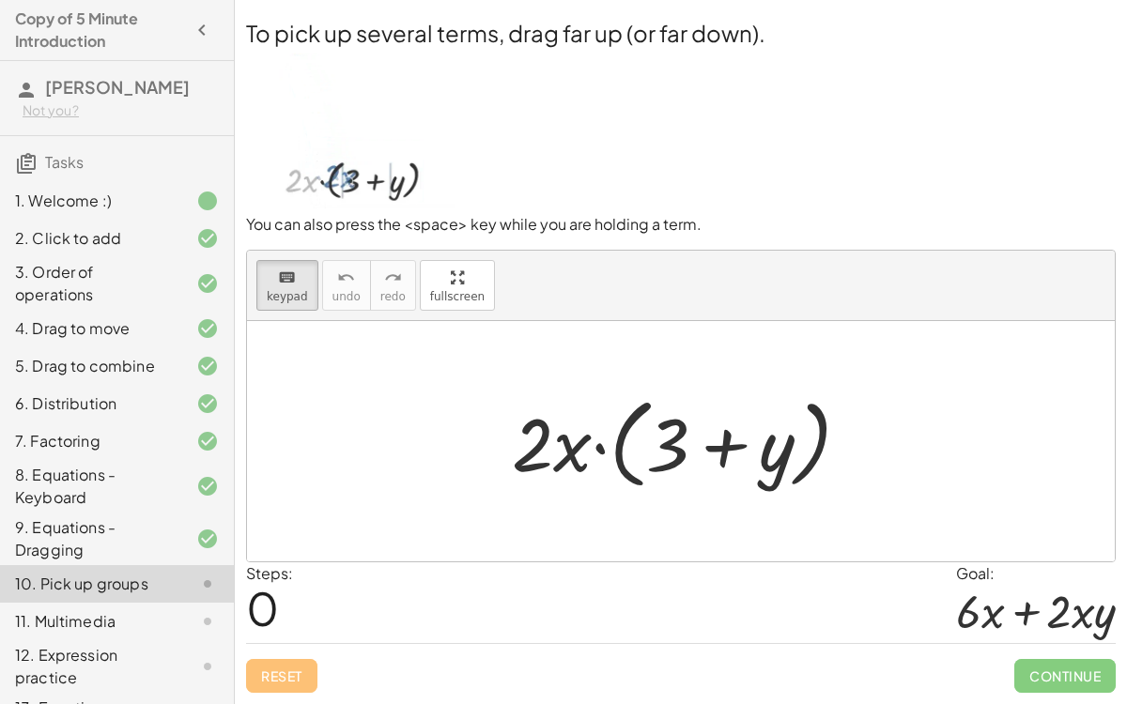
drag, startPoint x: 572, startPoint y: 445, endPoint x: 552, endPoint y: 297, distance: 149.7
click at [552, 297] on div "keyboard keypad undo undo redo redo fullscreen · 2 · x · ( + 3 + y ) ×" at bounding box center [681, 406] width 868 height 311
click at [448, 297] on div "keyboard keypad undo undo redo redo fullscreen · 2 · x · ( + 3 + y ) ×" at bounding box center [681, 406] width 868 height 311
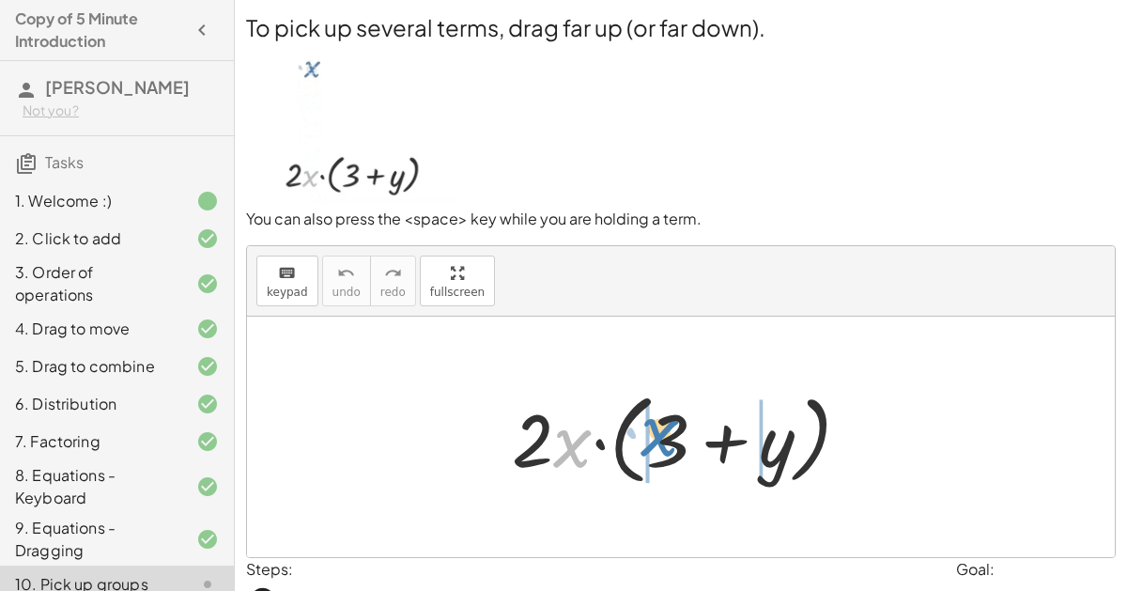
drag, startPoint x: 566, startPoint y: 440, endPoint x: 653, endPoint y: 426, distance: 87.4
click at [653, 426] on div at bounding box center [689, 437] width 372 height 108
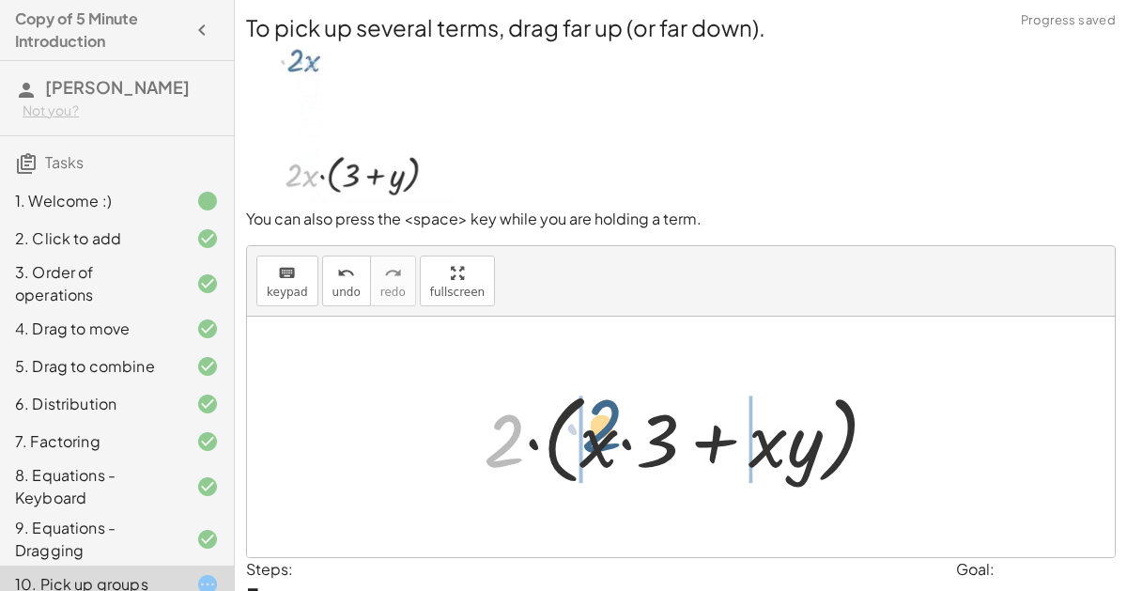
drag, startPoint x: 492, startPoint y: 436, endPoint x: 572, endPoint y: 410, distance: 83.8
click at [572, 410] on div at bounding box center [688, 437] width 428 height 108
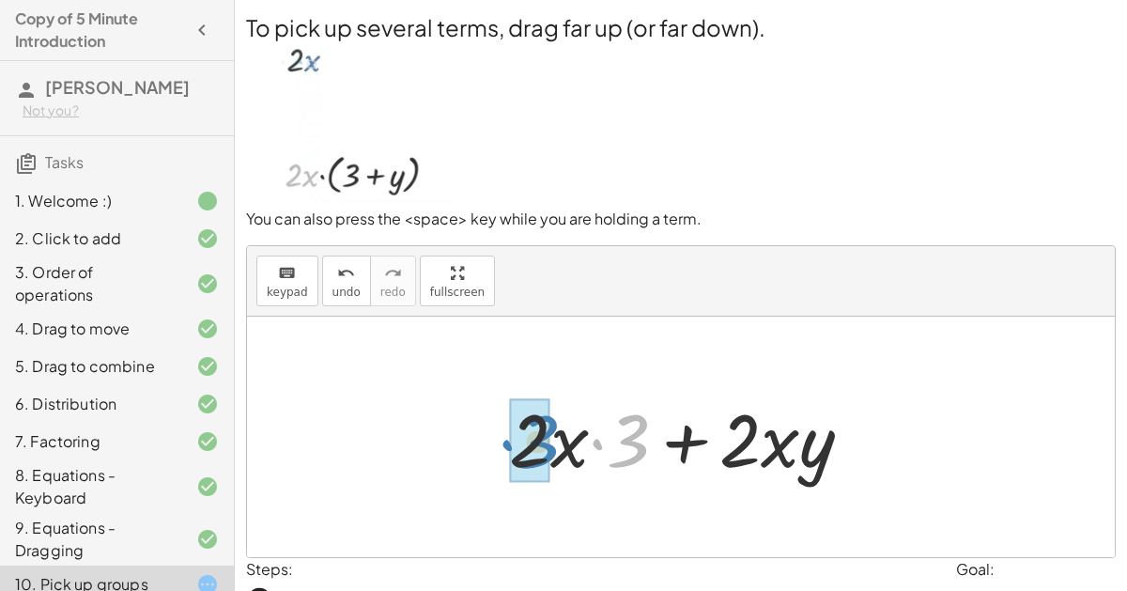
drag, startPoint x: 609, startPoint y: 435, endPoint x: 517, endPoint y: 437, distance: 92.1
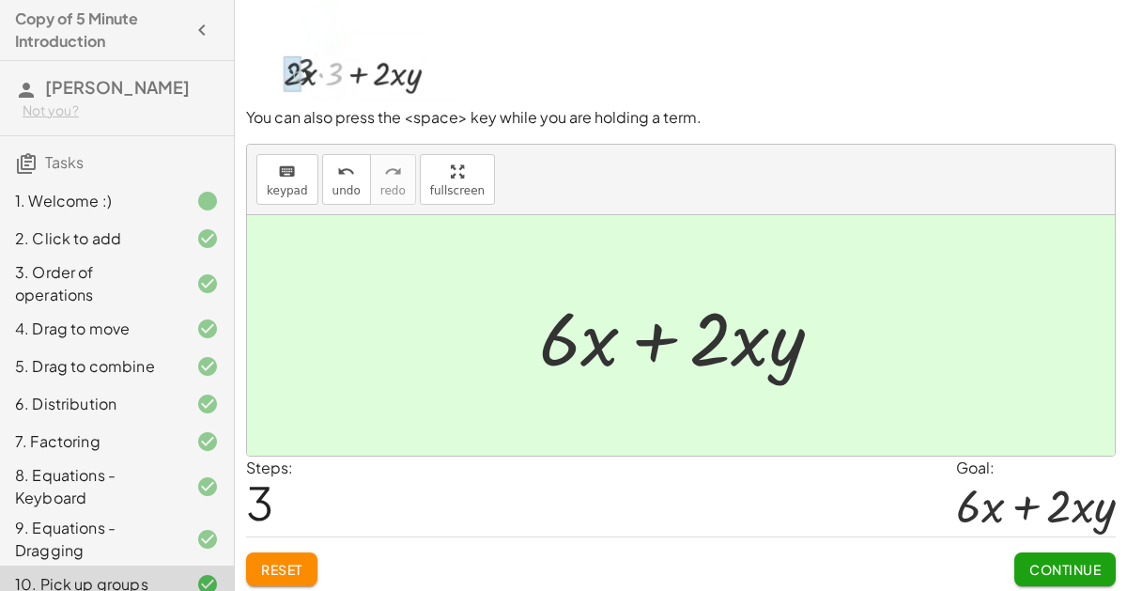
scroll to position [104, 0]
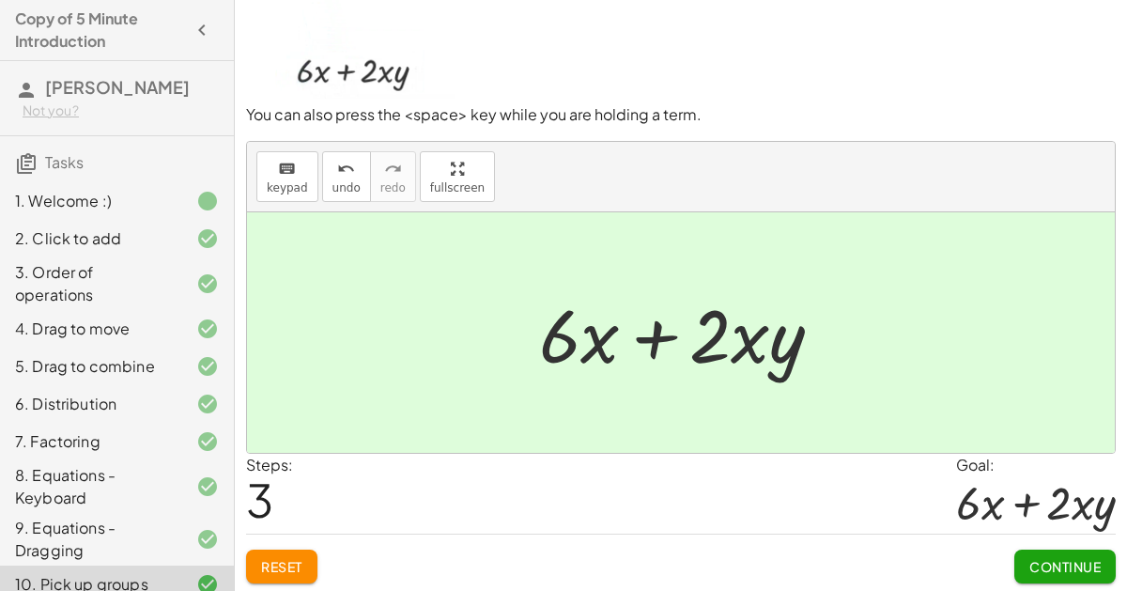
click at [1029, 562] on span "Continue" at bounding box center [1064, 566] width 71 height 17
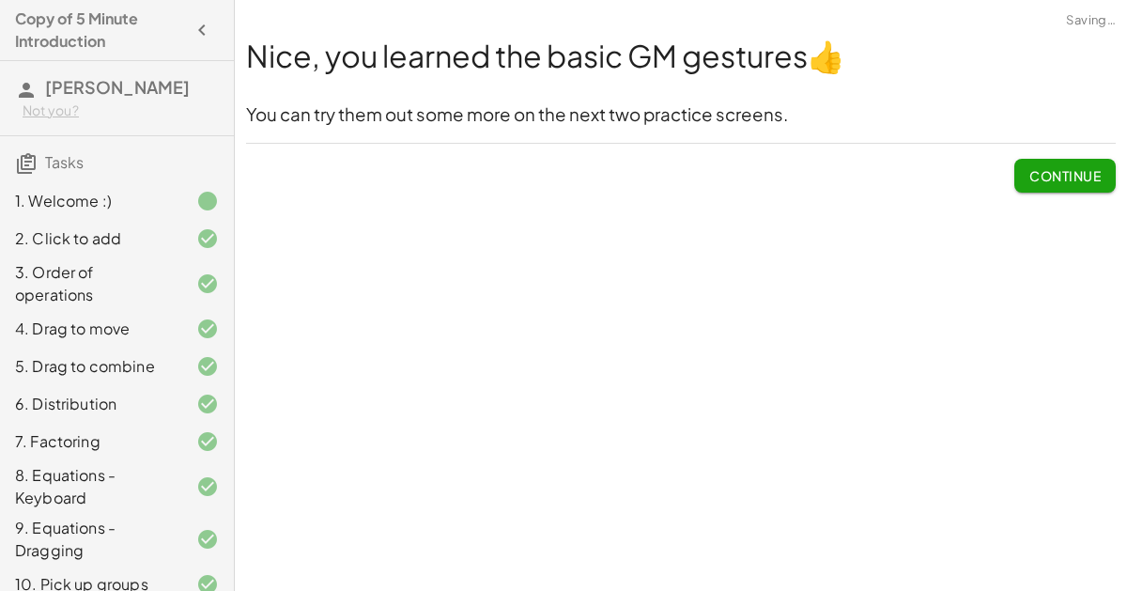
scroll to position [0, 0]
click at [1044, 178] on span "Continue" at bounding box center [1064, 175] width 71 height 17
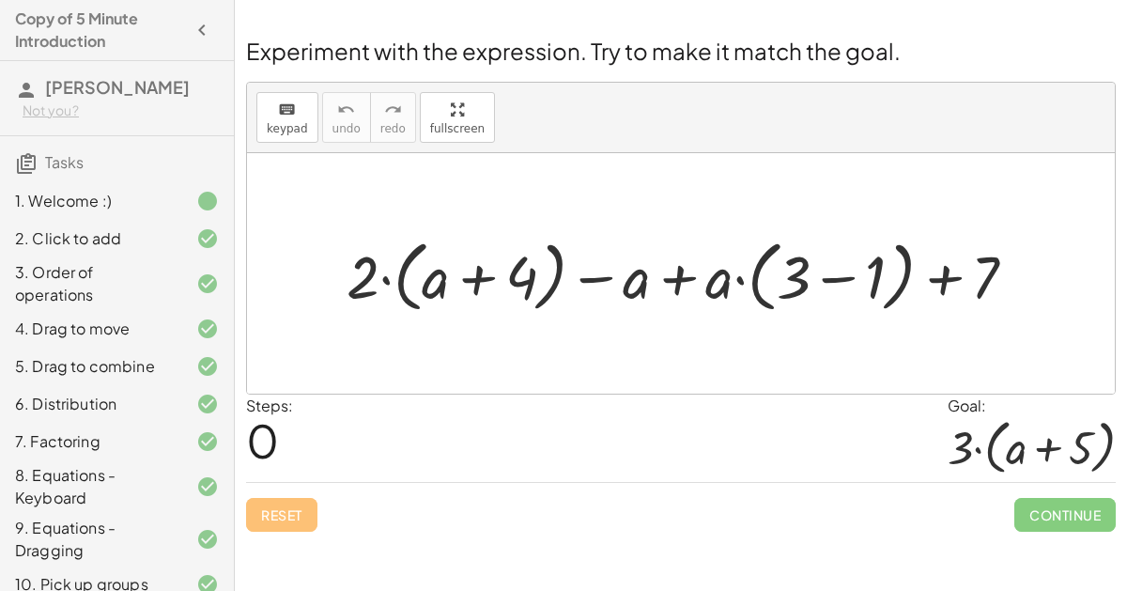
click at [116, 203] on div "1. Welcome :)" at bounding box center [90, 201] width 151 height 23
